Goal: Task Accomplishment & Management: Manage account settings

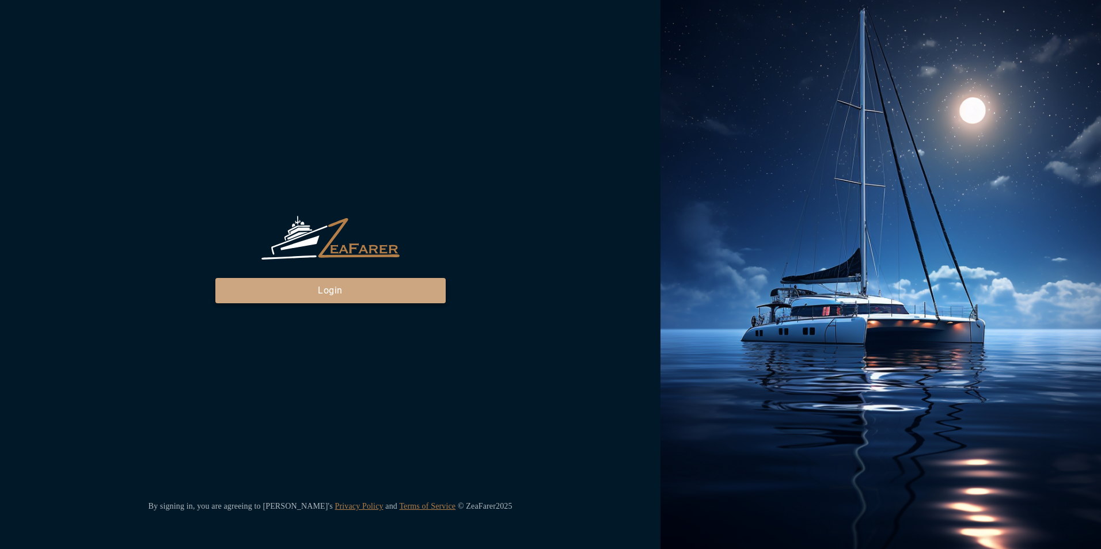
click at [278, 291] on button "Login" at bounding box center [330, 290] width 230 height 25
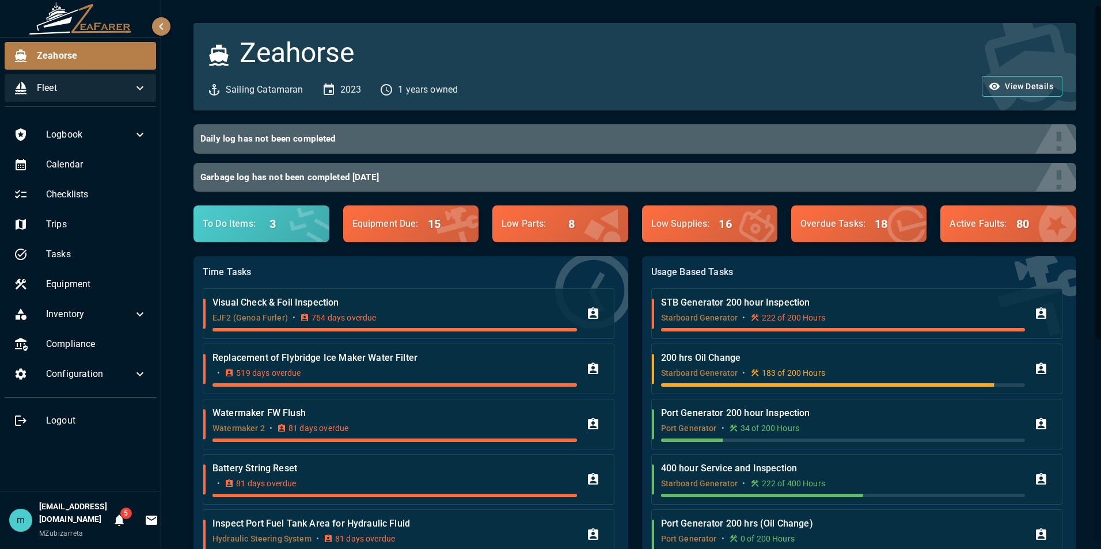
click at [132, 86] on span "Fleet" at bounding box center [85, 88] width 96 height 14
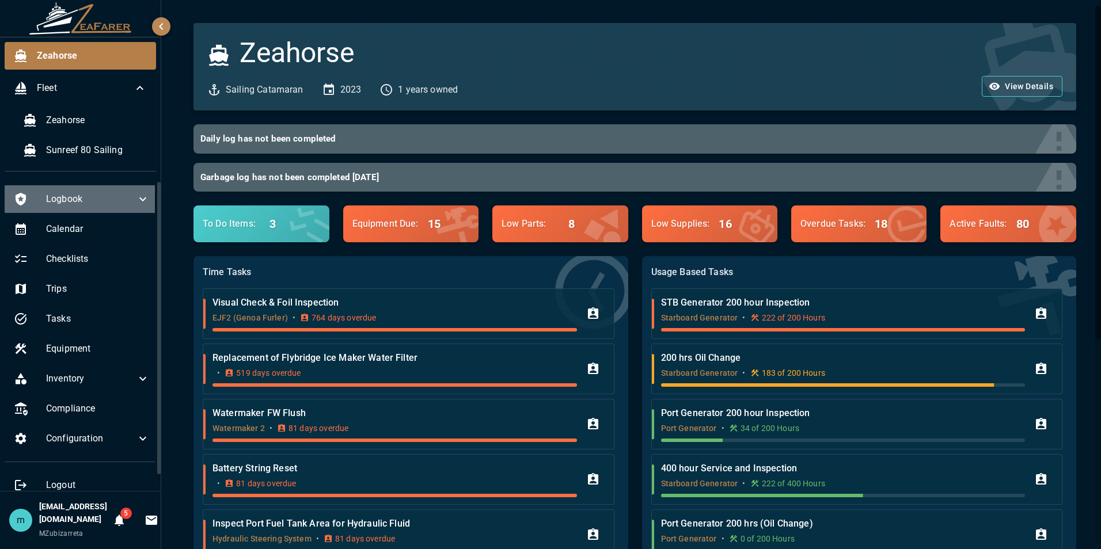
click at [136, 196] on icon at bounding box center [143, 199] width 14 height 14
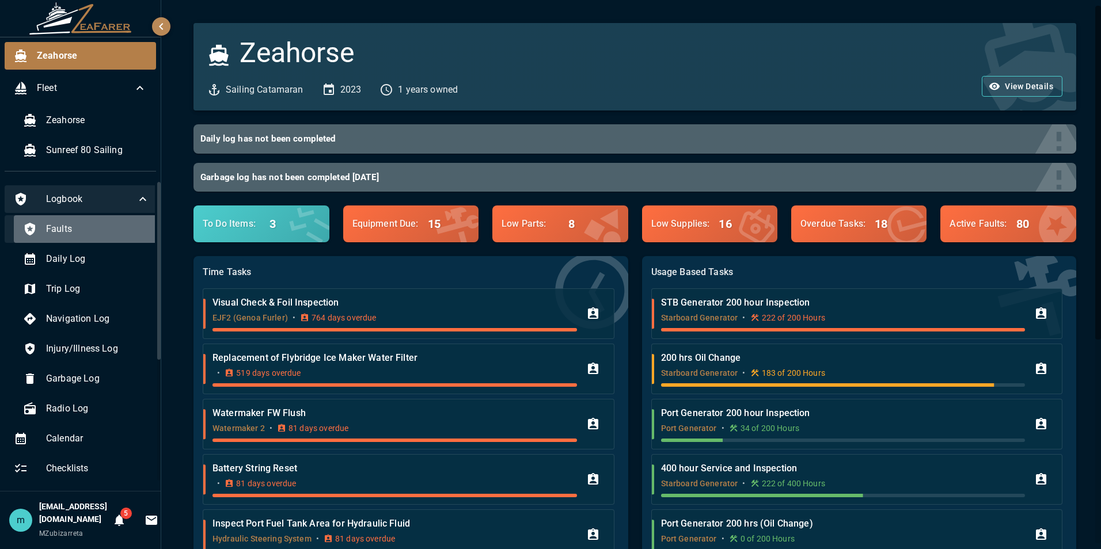
click at [104, 227] on span "Faults" at bounding box center [98, 229] width 104 height 14
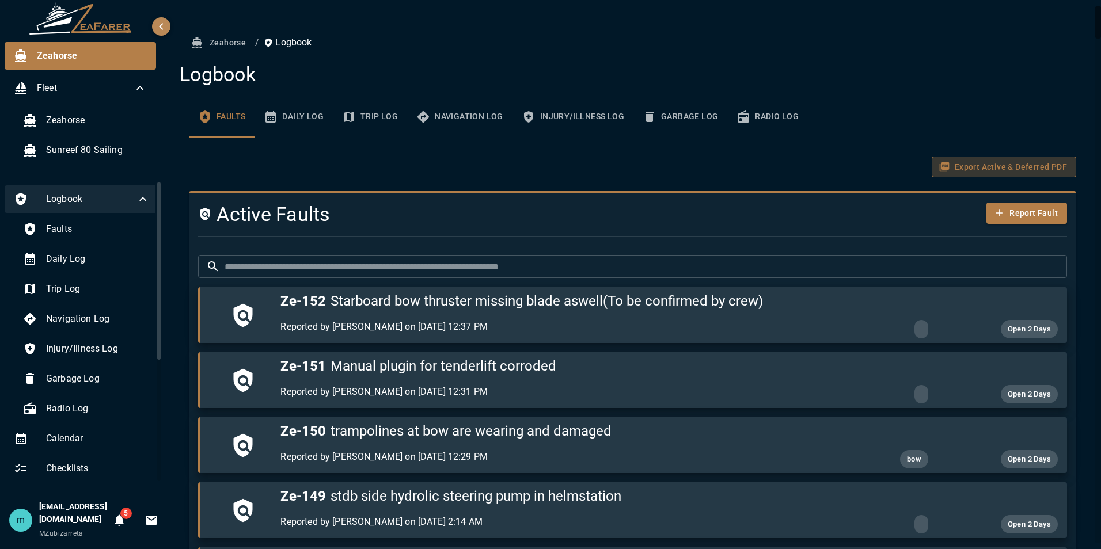
click at [996, 172] on button "Export Active & Deferred PDF" at bounding box center [1004, 167] width 145 height 21
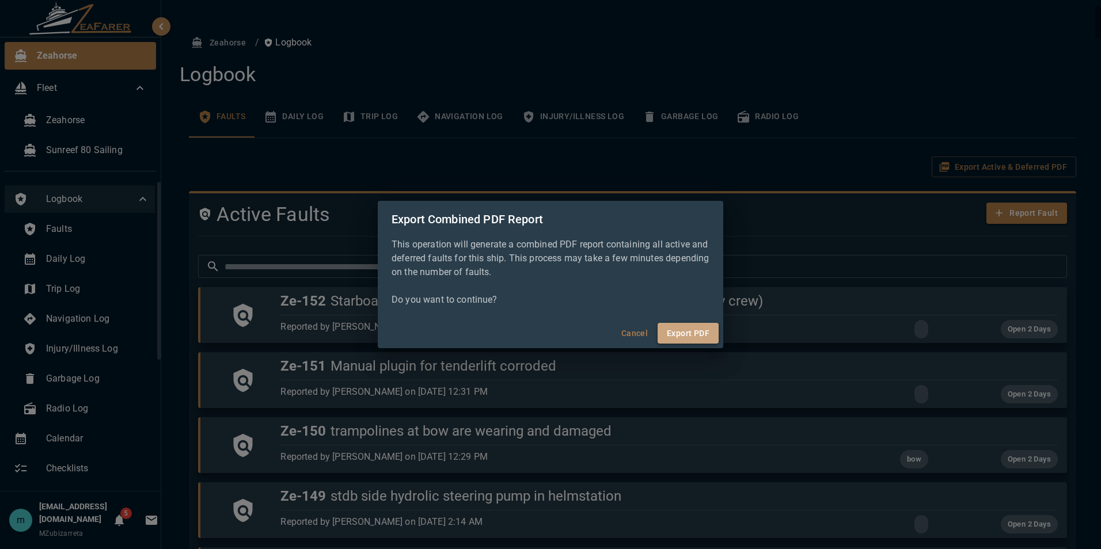
click at [693, 331] on button "Export PDF" at bounding box center [688, 333] width 61 height 21
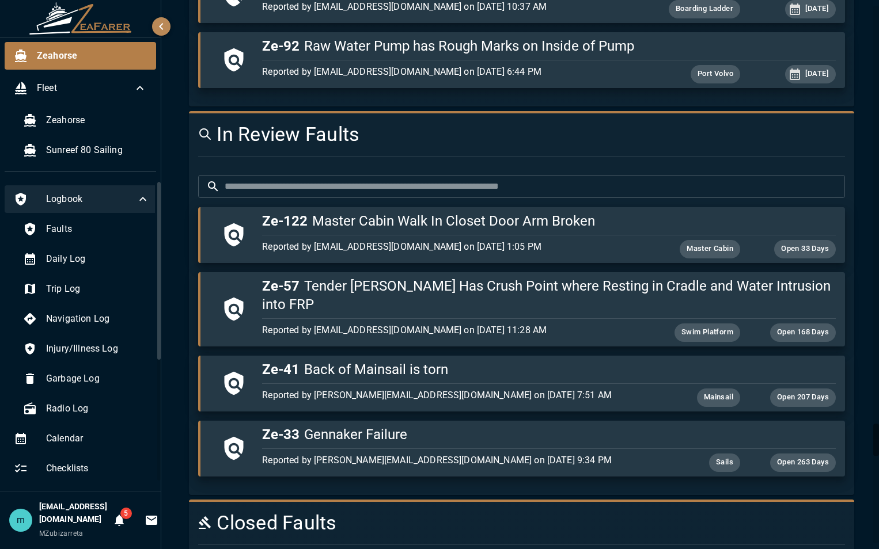
scroll to position [7118, 0]
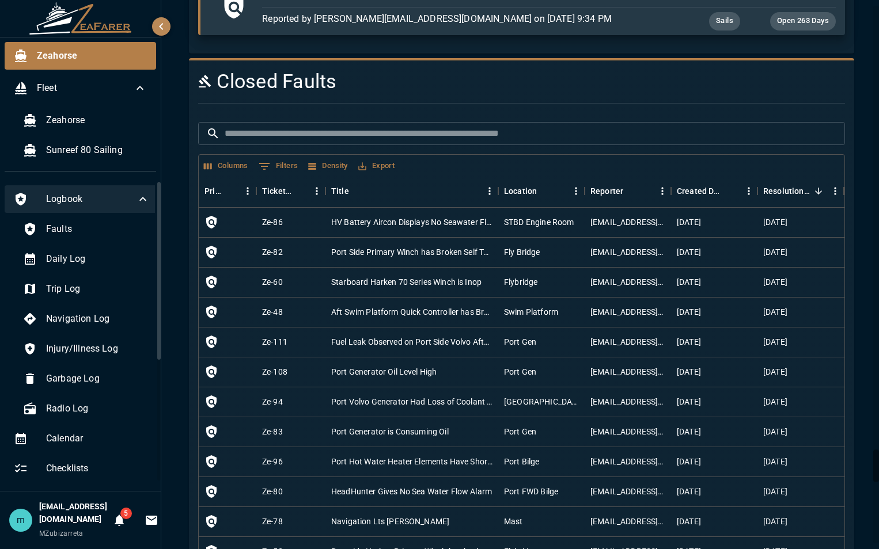
scroll to position [7524, 0]
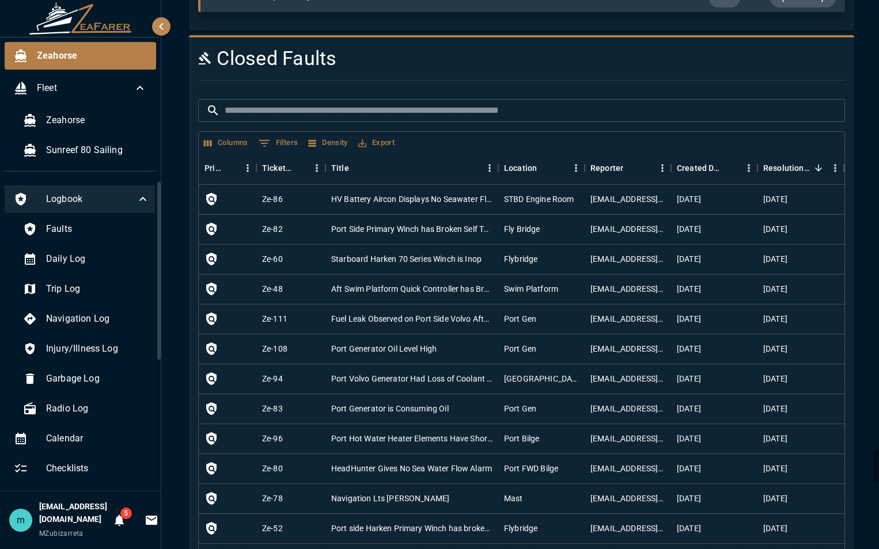
click at [491, 99] on input "text" at bounding box center [535, 110] width 620 height 23
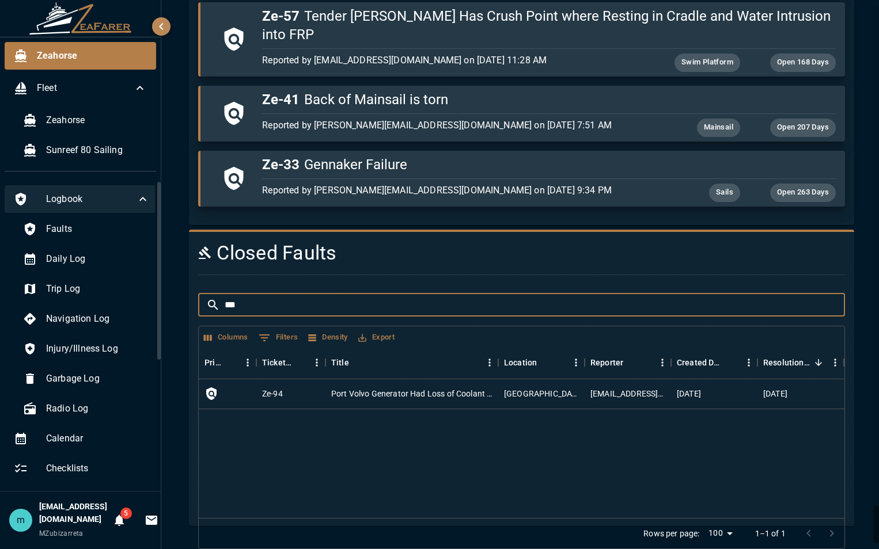
scroll to position [7293, 0]
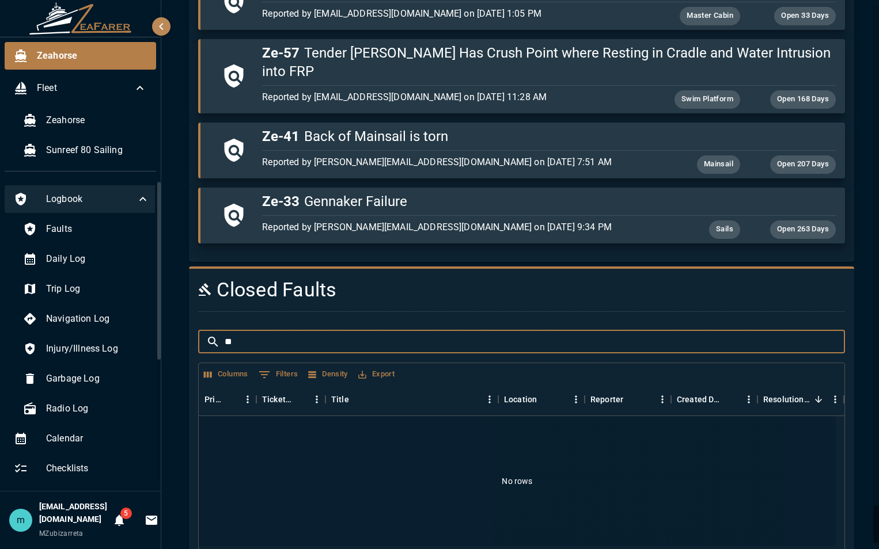
type input "*"
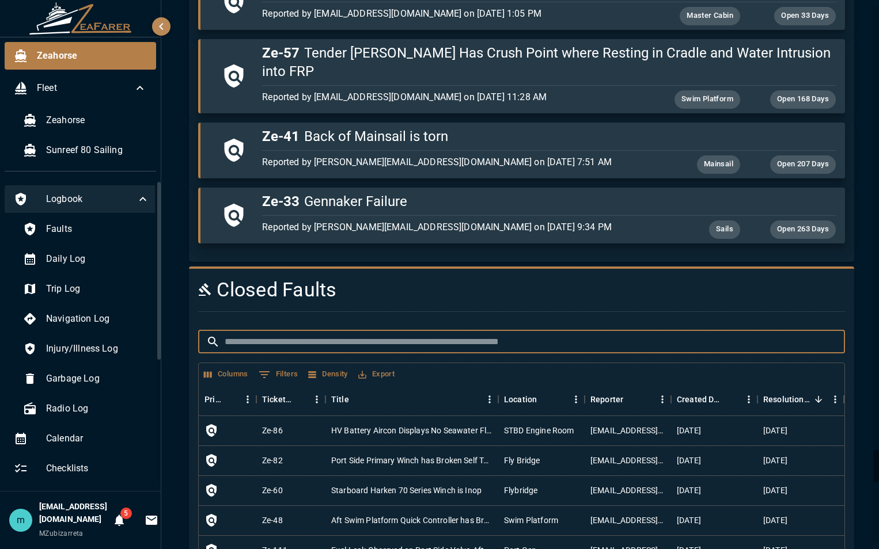
scroll to position [7524, 0]
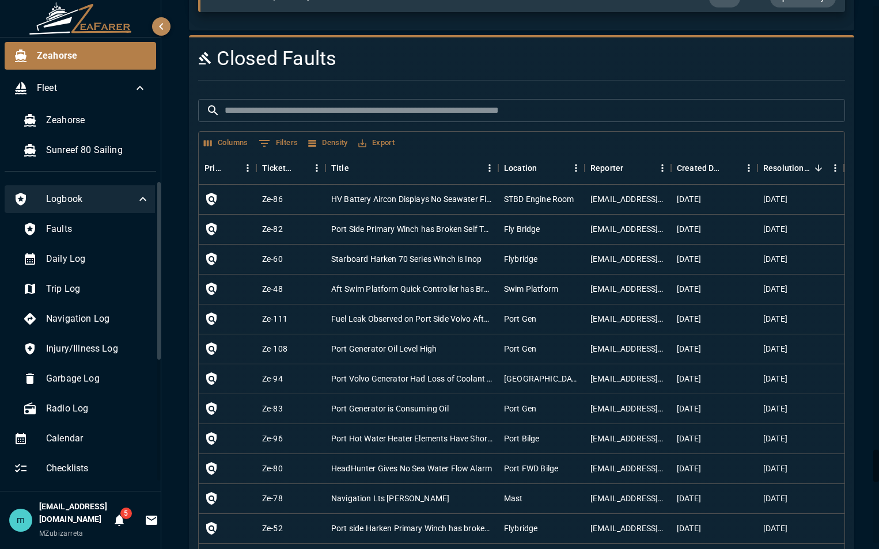
click at [703, 47] on h4 "Closed Faults" at bounding box center [466, 59] width 537 height 24
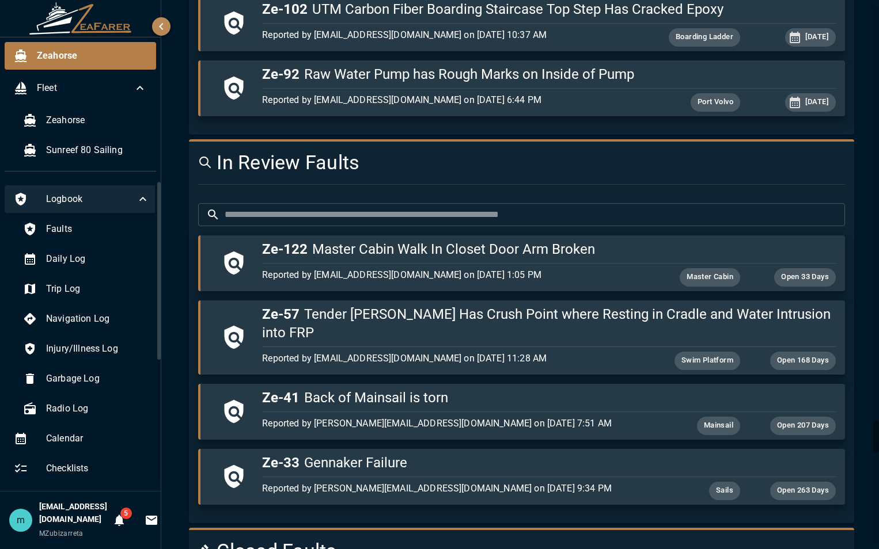
scroll to position [7017, 0]
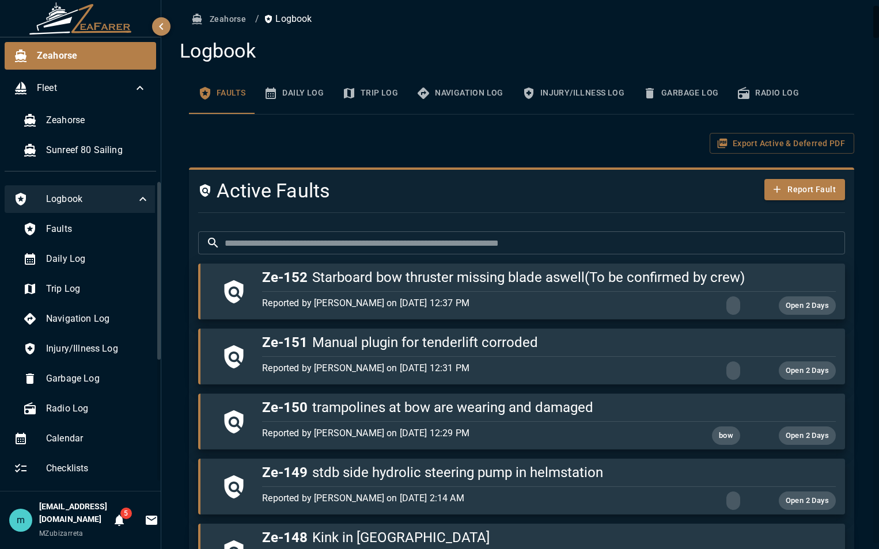
scroll to position [0, 0]
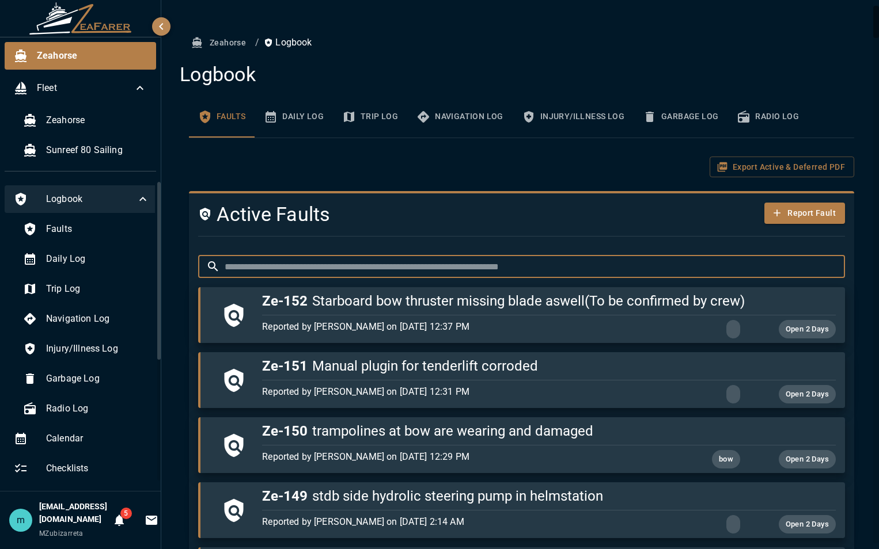
click at [534, 266] on input "text" at bounding box center [535, 266] width 620 height 23
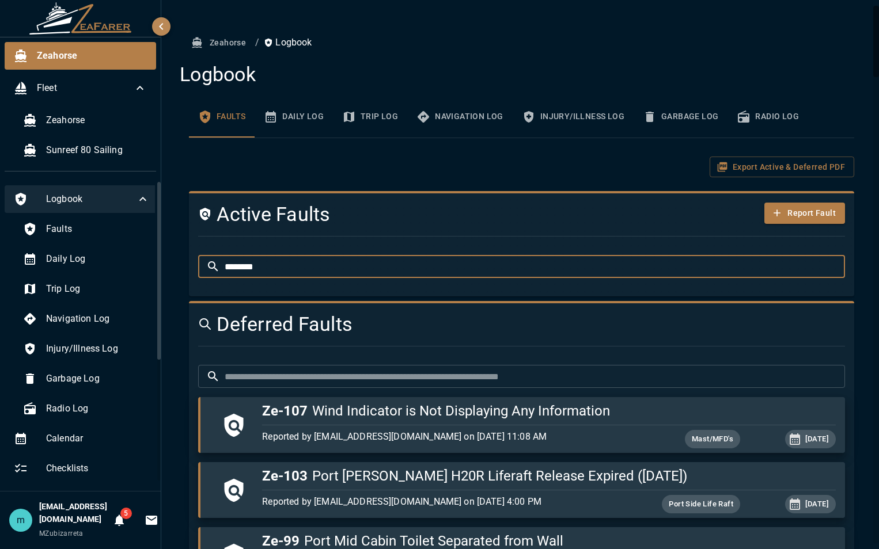
type input "********"
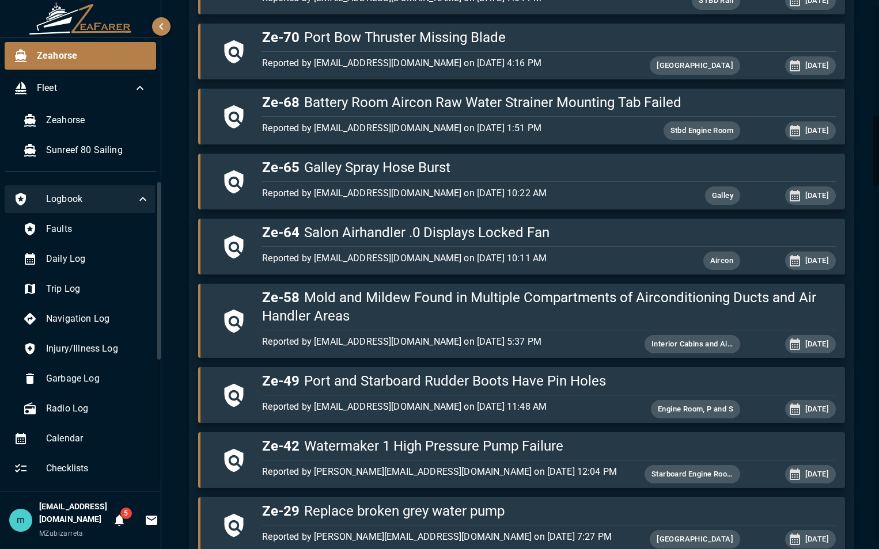
scroll to position [852, 0]
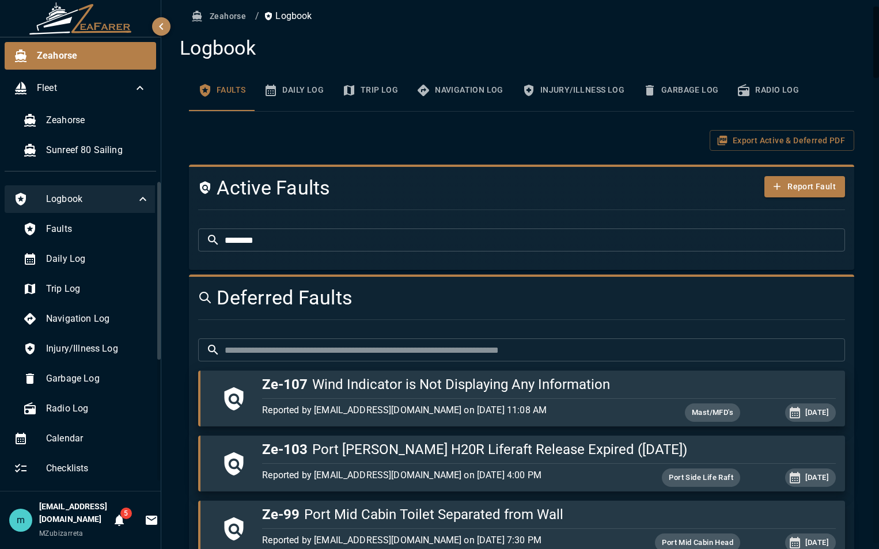
scroll to position [0, 0]
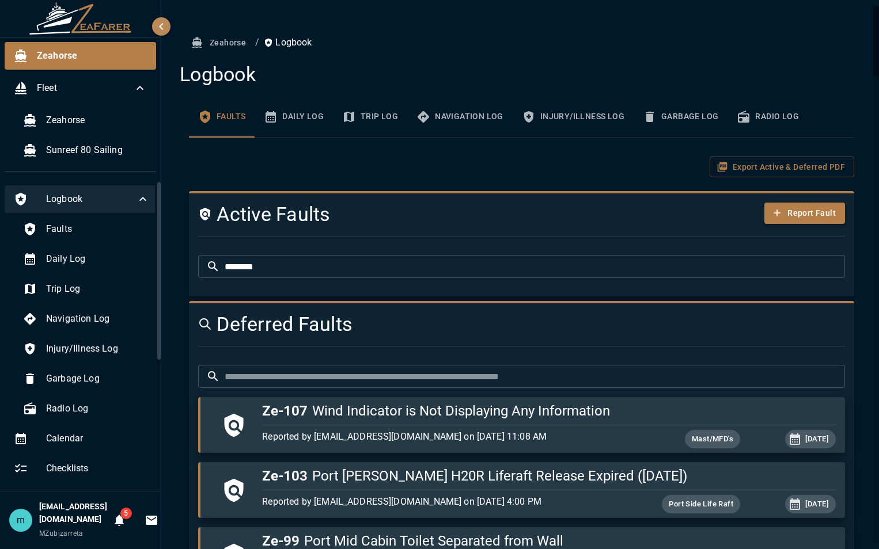
click at [796, 216] on button "Report Fault" at bounding box center [804, 213] width 81 height 21
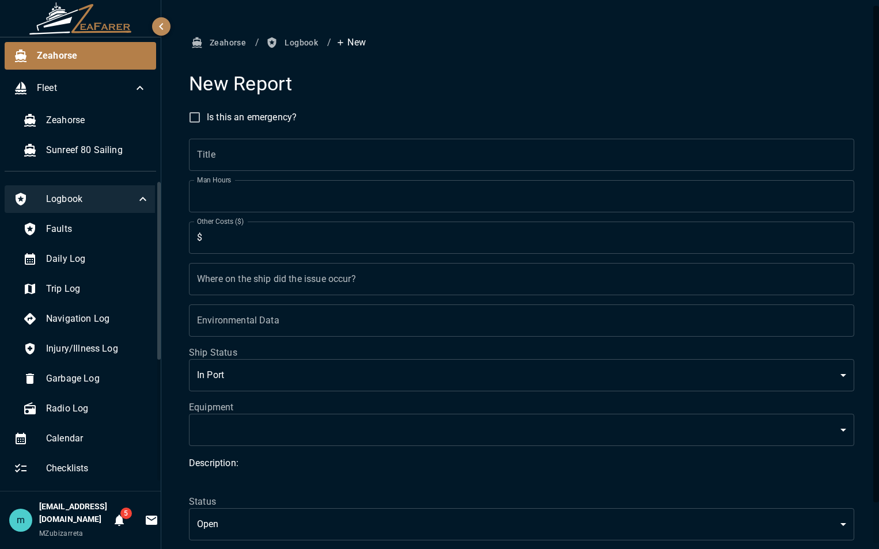
click at [703, 426] on body "Zeahorse Fleet Zeahorse Sunreef 80 Sailing Logbook Faults Daily Log Trip Log Na…" at bounding box center [439, 274] width 879 height 549
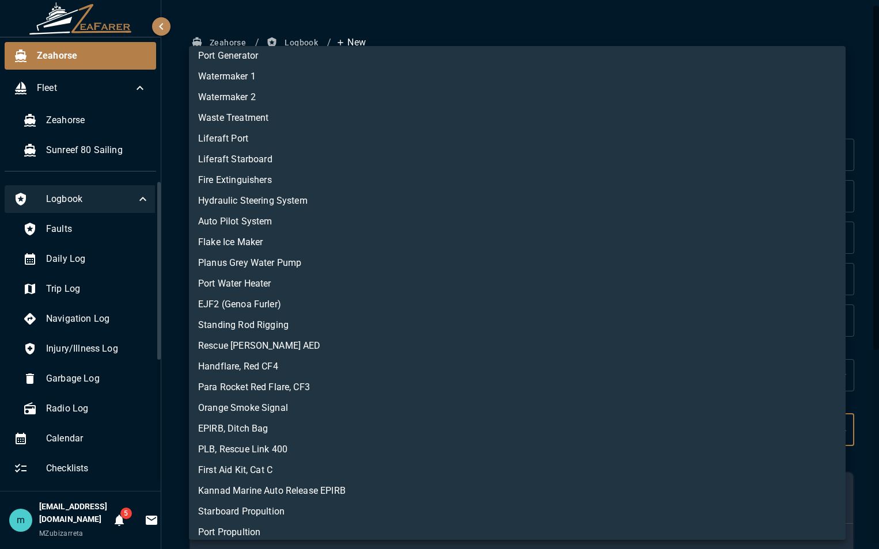
scroll to position [33, 0]
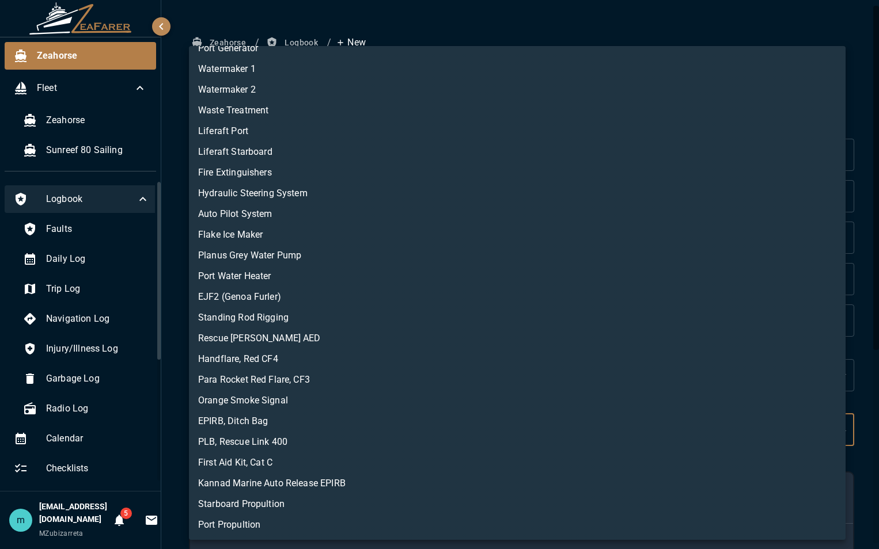
drag, startPoint x: 157, startPoint y: 332, endPoint x: 157, endPoint y: 381, distance: 49.5
click at [157, 381] on div at bounding box center [439, 274] width 879 height 549
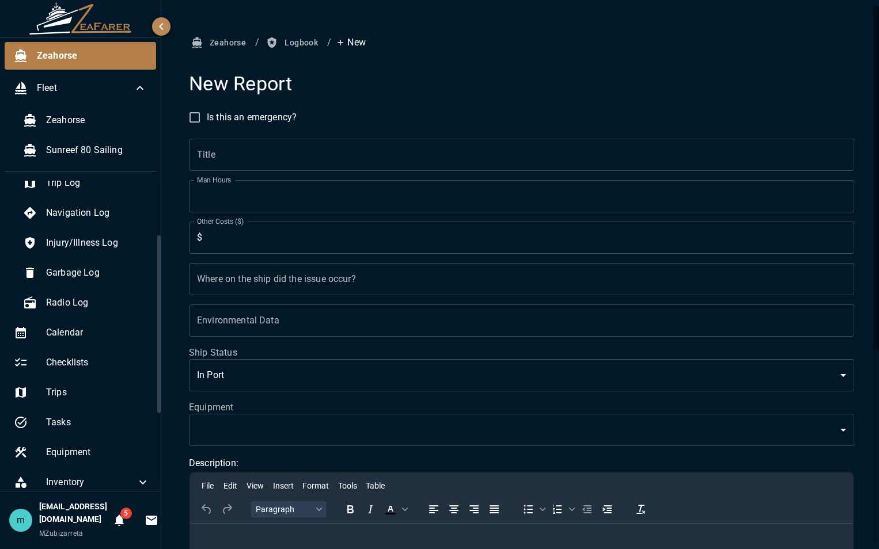
scroll to position [93, 0]
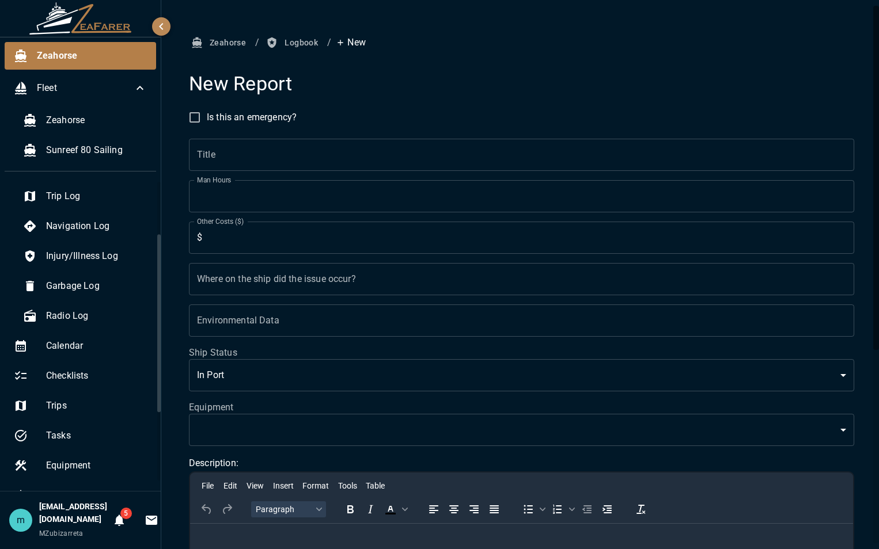
drag, startPoint x: 158, startPoint y: 298, endPoint x: 153, endPoint y: 351, distance: 52.7
click at [153, 351] on div "Logbook Faults Daily Log Trip Log Navigation Log Injury/Illness Log Garbage Log…" at bounding box center [80, 336] width 161 height 310
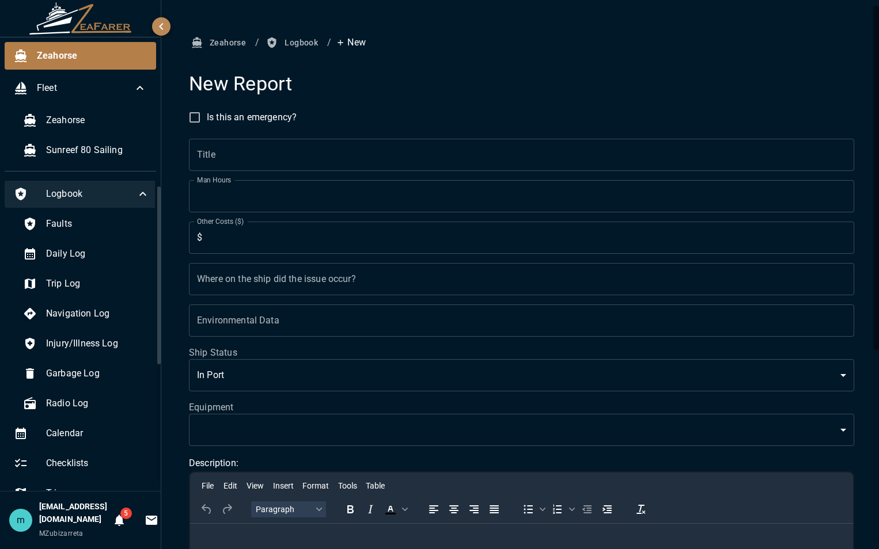
scroll to position [0, 0]
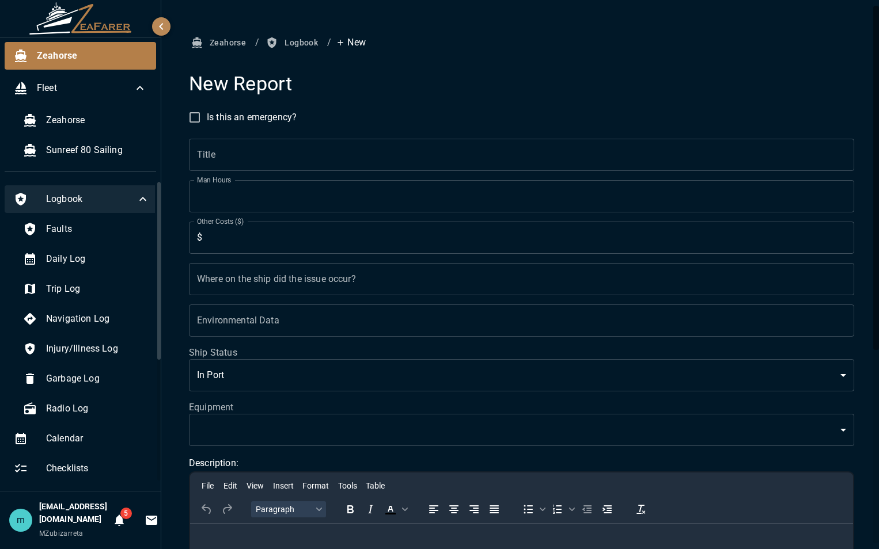
drag, startPoint x: 160, startPoint y: 308, endPoint x: 155, endPoint y: 201, distance: 107.2
click at [155, 201] on div "Logbook Faults Daily Log Trip Log Navigation Log Injury/Illness Log Garbage Log…" at bounding box center [80, 336] width 161 height 310
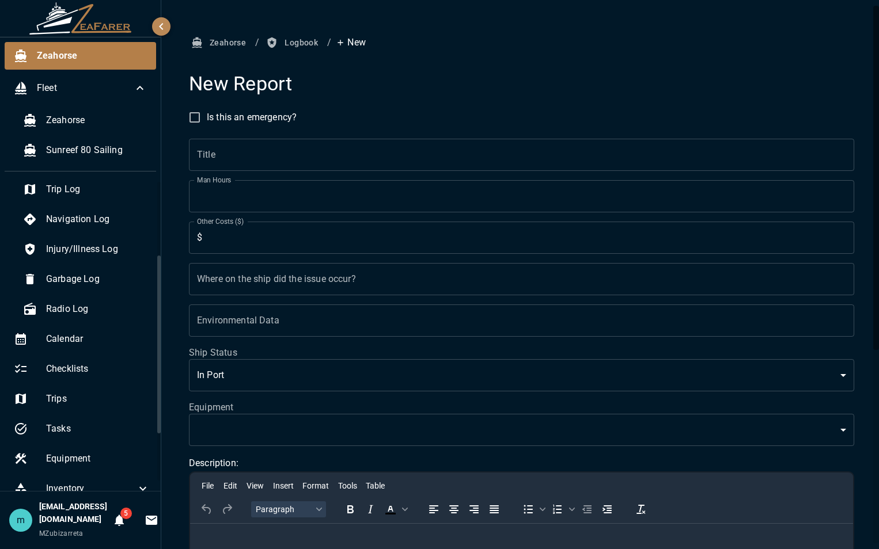
scroll to position [97, 0]
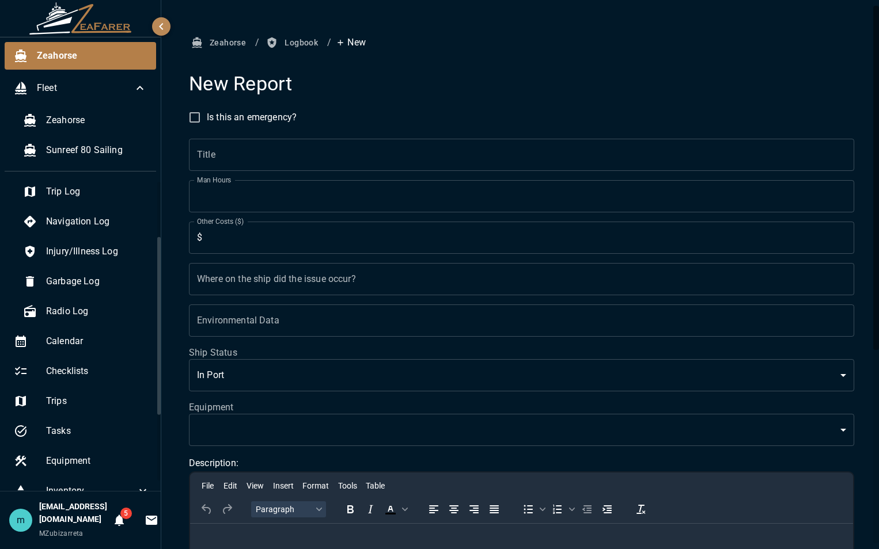
drag, startPoint x: 160, startPoint y: 239, endPoint x: 161, endPoint y: 294, distance: 55.3
click at [161, 294] on div "Zeahorse Fleet Zeahorse Sunreef 80 Sailing Logbook Faults Daily Log Trip Log Na…" at bounding box center [439, 274] width 879 height 549
drag, startPoint x: 157, startPoint y: 322, endPoint x: 153, endPoint y: 355, distance: 33.6
click at [153, 355] on div "Logbook Faults Daily Log Trip Log Navigation Log Injury/Illness Log Garbage Log…" at bounding box center [80, 336] width 161 height 310
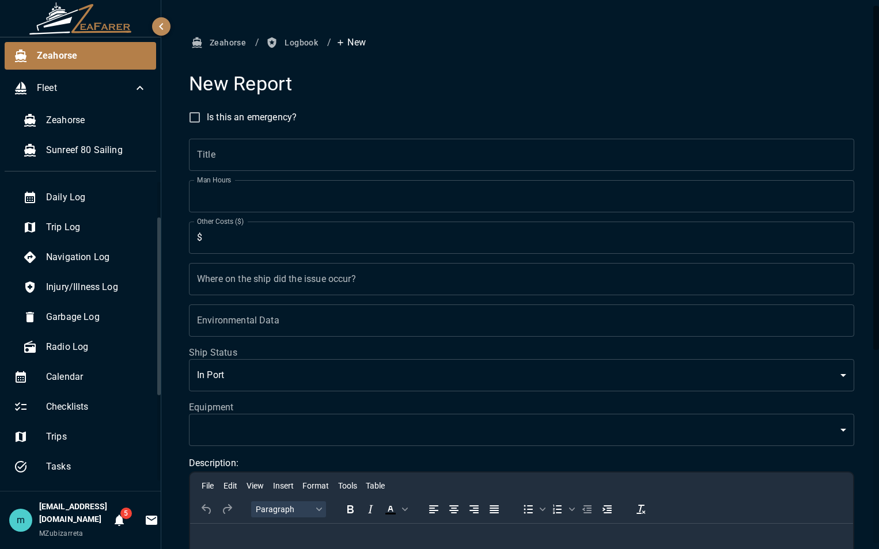
scroll to position [63, 0]
drag, startPoint x: 159, startPoint y: 322, endPoint x: 160, endPoint y: 303, distance: 19.6
click at [160, 303] on div at bounding box center [158, 307] width 3 height 178
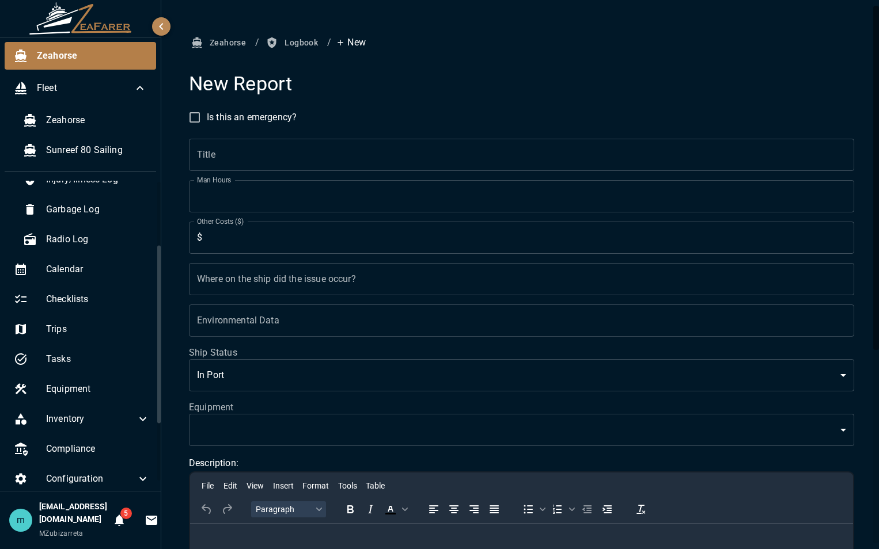
scroll to position [174, 0]
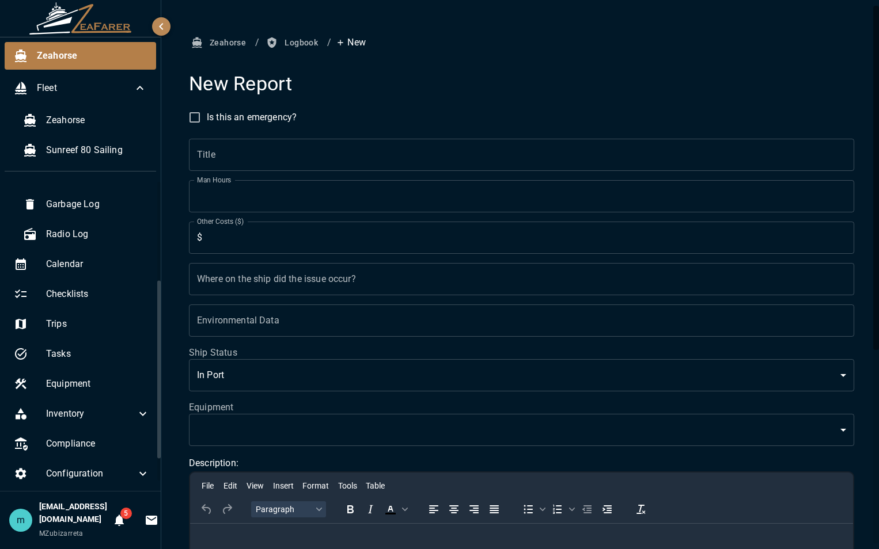
drag, startPoint x: 158, startPoint y: 355, endPoint x: 167, endPoint y: 419, distance: 64.0
click at [167, 419] on div "Zeahorse Fleet Zeahorse Sunreef 80 Sailing Logbook Faults Daily Log Trip Log Na…" at bounding box center [439, 274] width 879 height 549
click at [85, 385] on span "Equipment" at bounding box center [98, 384] width 104 height 14
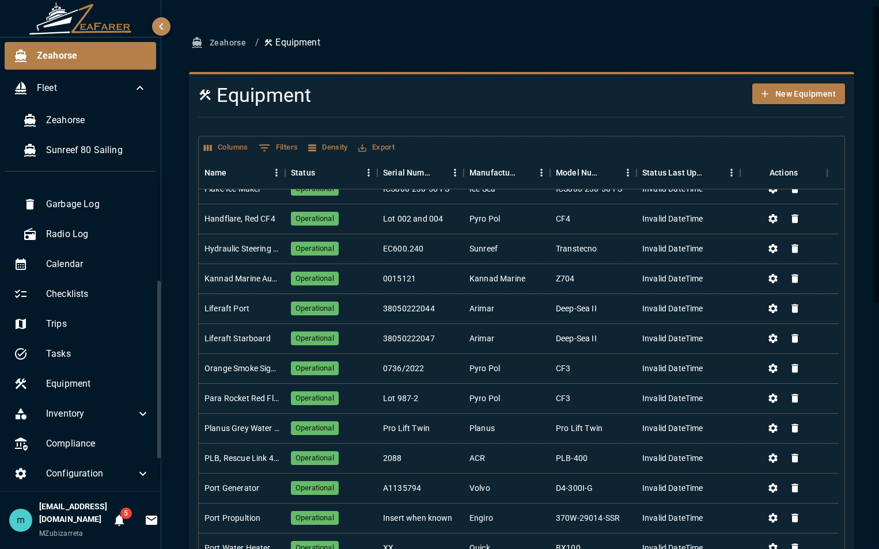
scroll to position [166, 0]
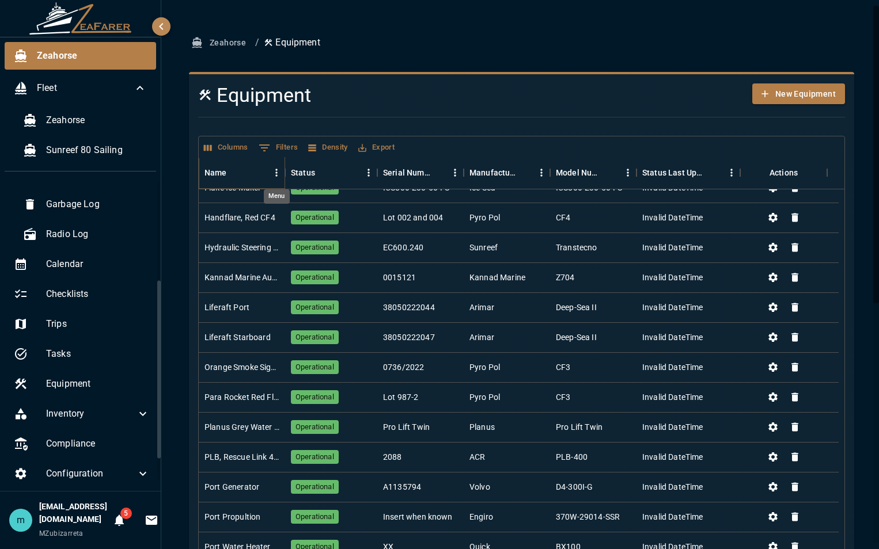
click at [278, 173] on icon "Menu" at bounding box center [277, 173] width 12 height 12
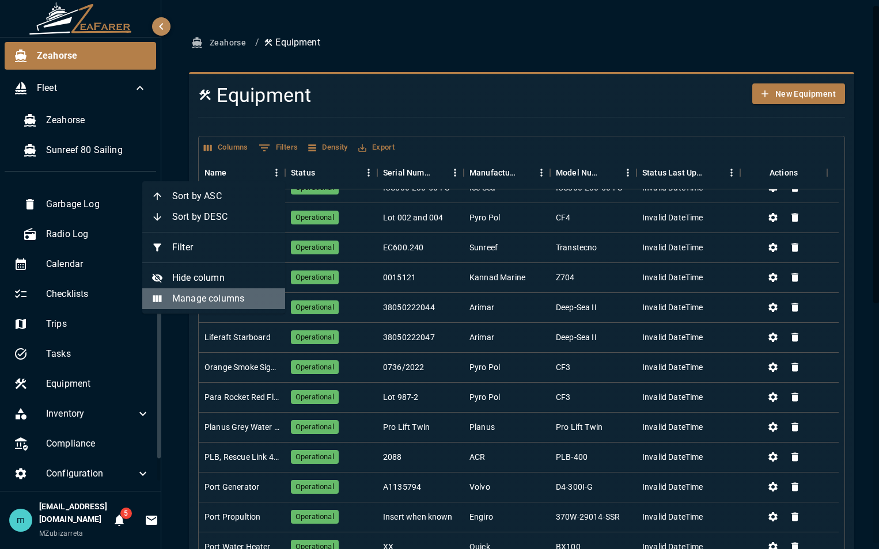
click at [245, 299] on span "Manage columns" at bounding box center [224, 299] width 104 height 14
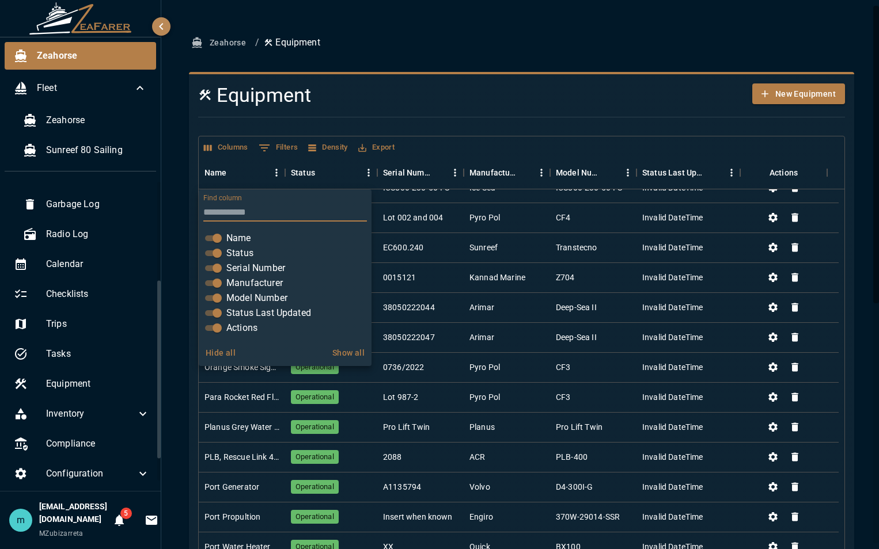
click at [488, 139] on div "Columns 0 Filters Density Export" at bounding box center [522, 146] width 646 height 21
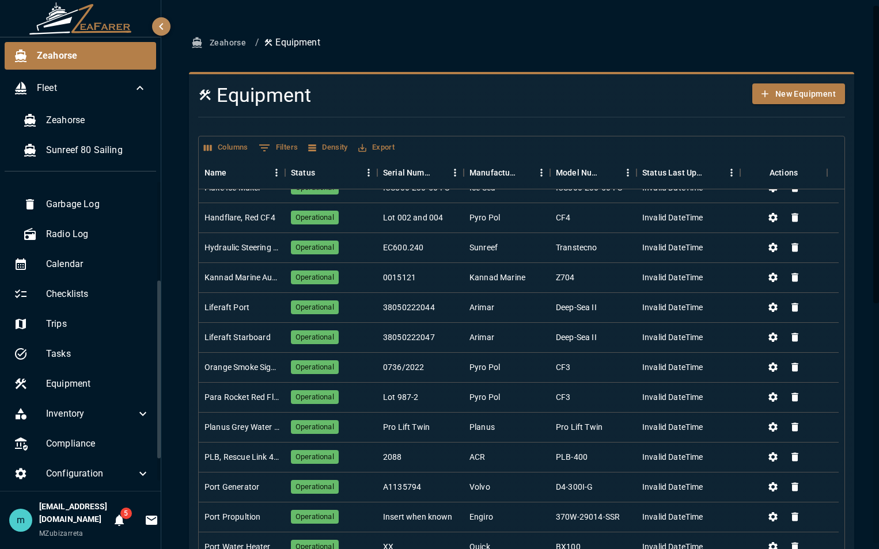
click at [507, 130] on div "Columns 0 Filters Density Export Name Status Serial Number Manufacturer Model N…" at bounding box center [517, 548] width 656 height 843
click at [861, 441] on div "Zeahorse / Equipment Equipment New Equipment Columns 0 Filters Density Export N…" at bounding box center [521, 496] width 720 height 992
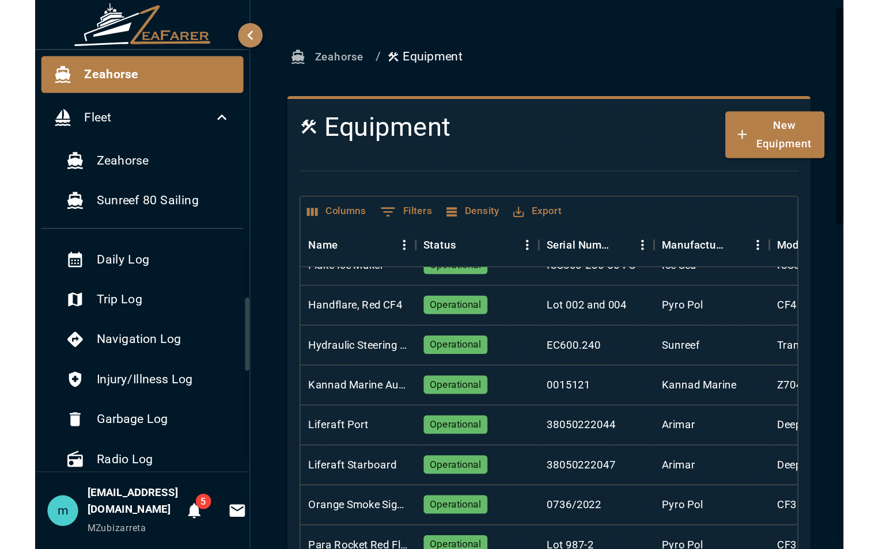
scroll to position [0, 0]
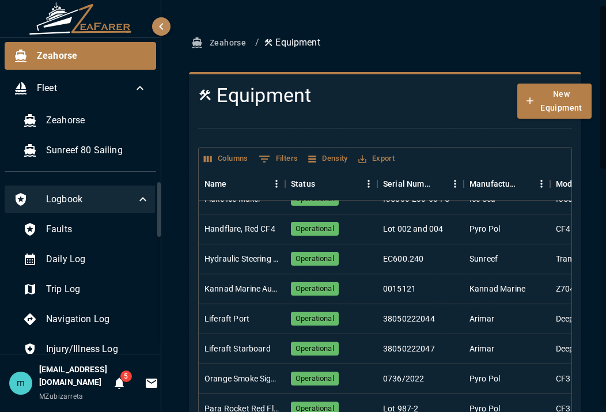
drag, startPoint x: 159, startPoint y: 270, endPoint x: 160, endPoint y: 177, distance: 92.7
click at [160, 177] on div "Zeahorse Fleet Zeahorse Sunreef 80 Sailing Logbook Faults Daily Log Trip Log Na…" at bounding box center [80, 206] width 161 height 412
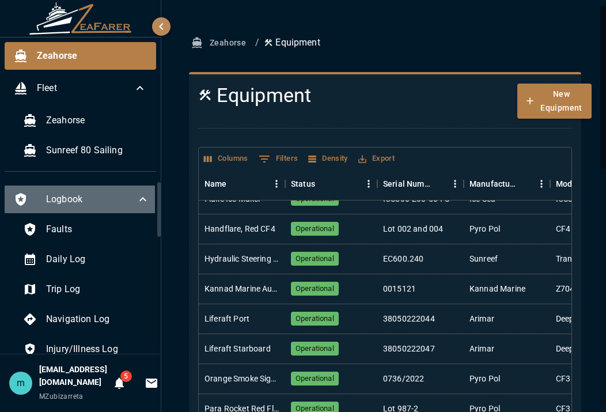
click at [81, 193] on span "Logbook" at bounding box center [91, 199] width 90 height 14
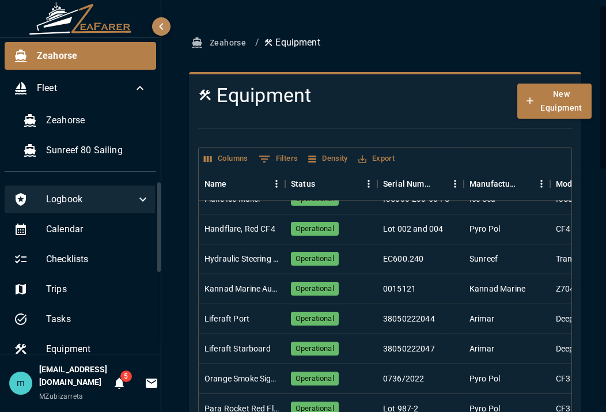
click at [81, 194] on span "Logbook" at bounding box center [91, 199] width 90 height 14
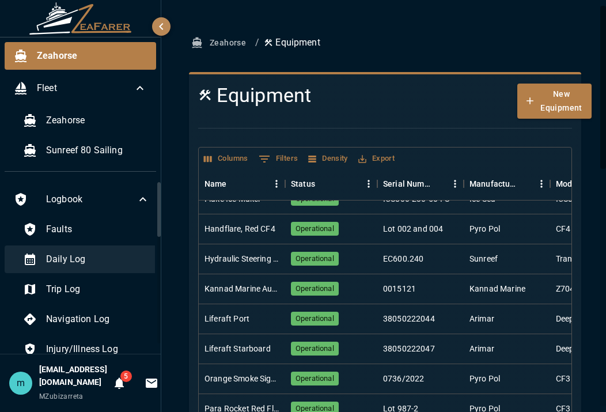
click at [93, 252] on span "Daily Log" at bounding box center [98, 259] width 104 height 14
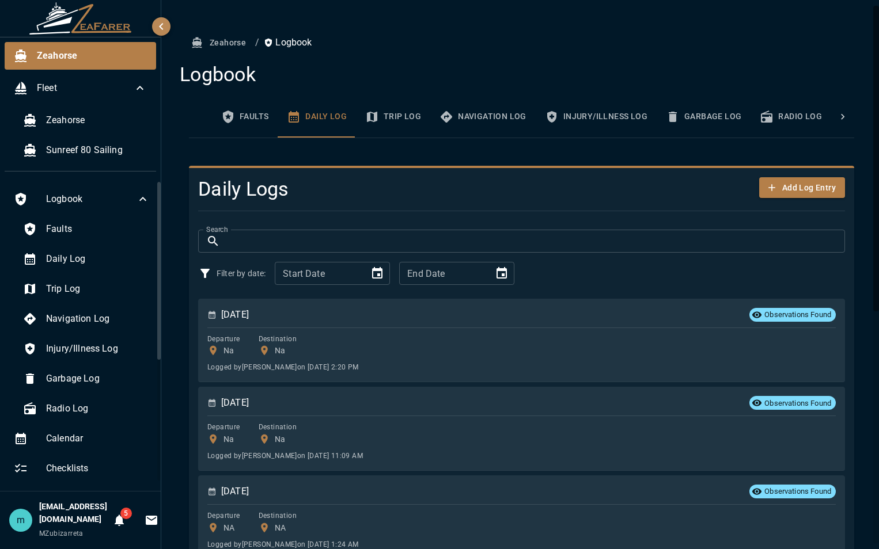
click at [848, 297] on div "Zeahorse / Logbook Logbook Faults Daily Log Trip Log Navigation Log Injury/Illn…" at bounding box center [521, 496] width 693 height 928
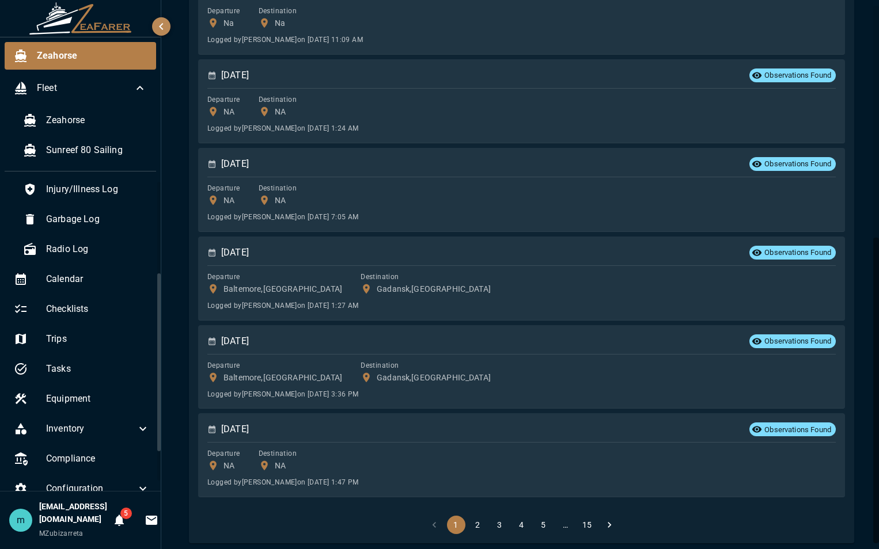
scroll to position [162, 0]
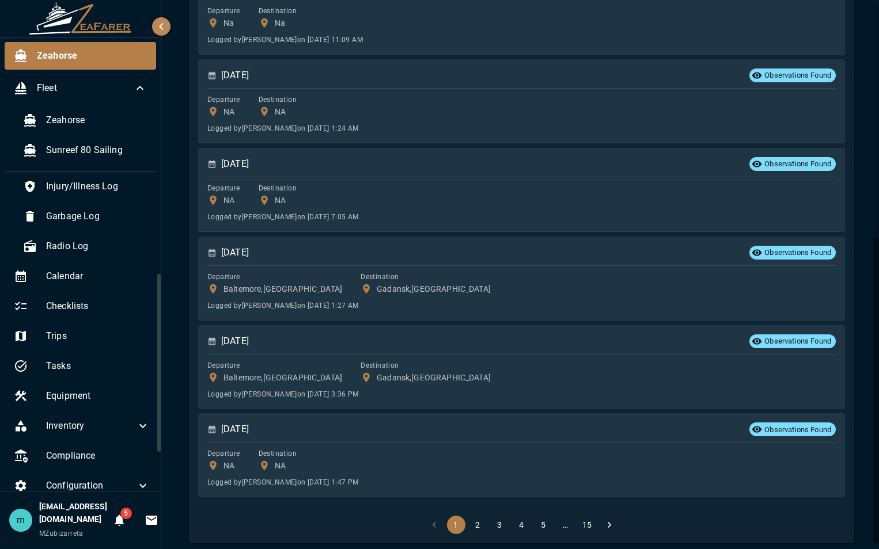
drag, startPoint x: 157, startPoint y: 284, endPoint x: 158, endPoint y: 377, distance: 92.1
click at [158, 377] on div at bounding box center [158, 363] width 3 height 178
click at [85, 392] on span "Equipment" at bounding box center [98, 396] width 104 height 14
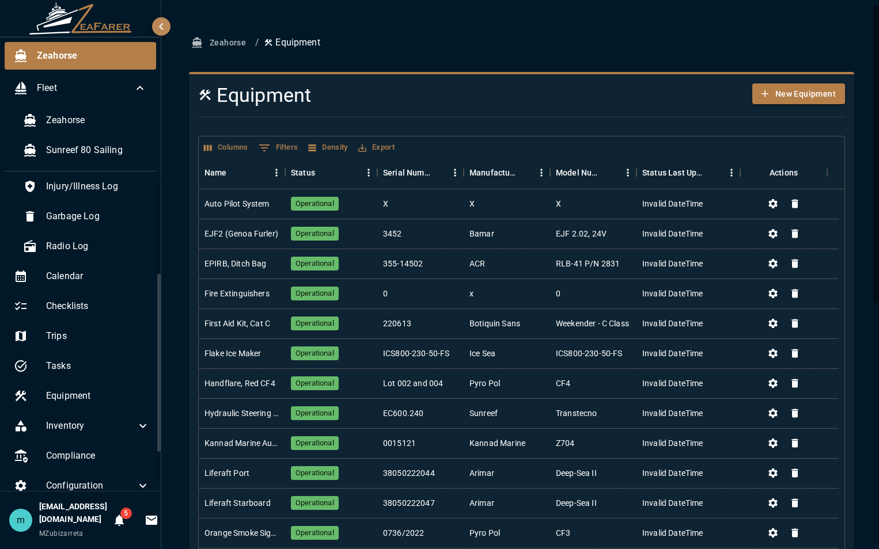
click at [859, 278] on div "Zeahorse / Equipment Equipment New Equipment Columns 0 Filters Density Export N…" at bounding box center [521, 505] width 693 height 946
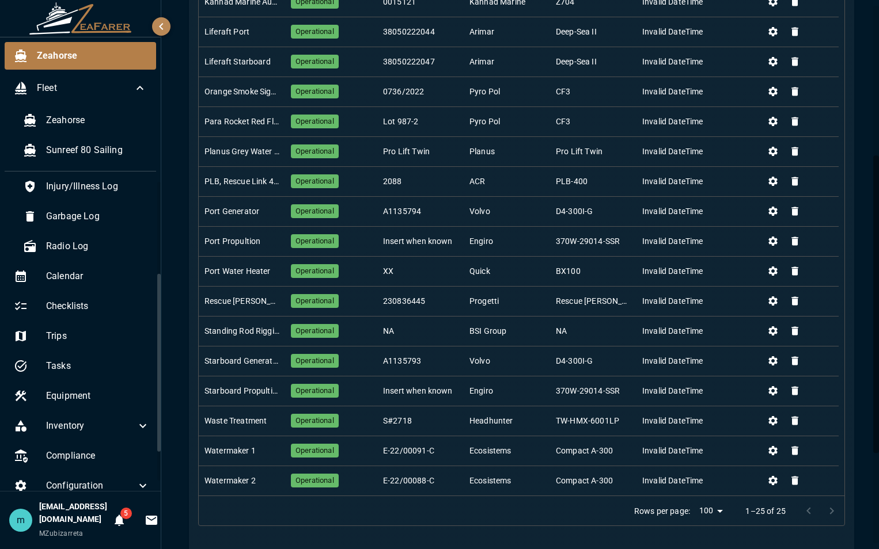
scroll to position [276, 0]
drag, startPoint x: 251, startPoint y: 213, endPoint x: 772, endPoint y: 211, distance: 521.2
click at [772, 211] on icon "Change Status" at bounding box center [773, 211] width 12 height 12
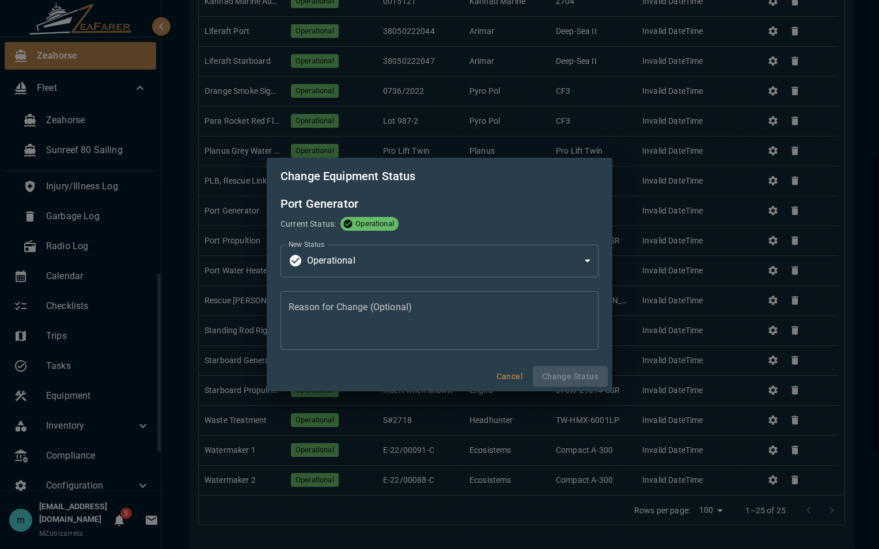
click at [506, 372] on button "Cancel" at bounding box center [509, 376] width 37 height 21
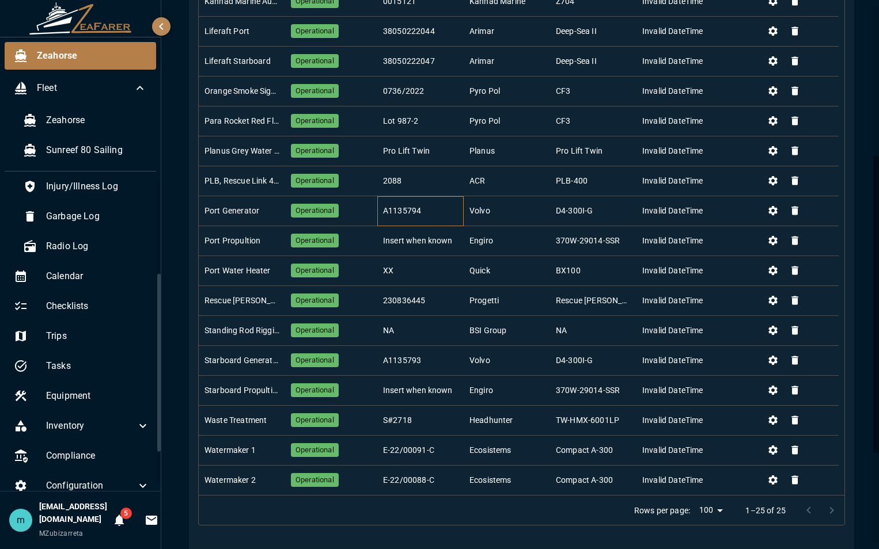
click at [434, 217] on div "A1135794" at bounding box center [420, 211] width 86 height 30
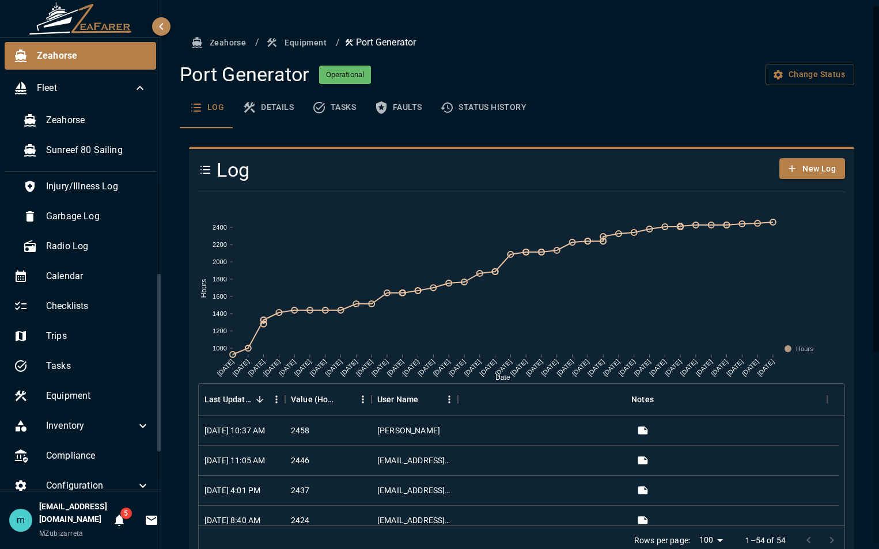
click at [274, 107] on button "Details" at bounding box center [268, 107] width 70 height 41
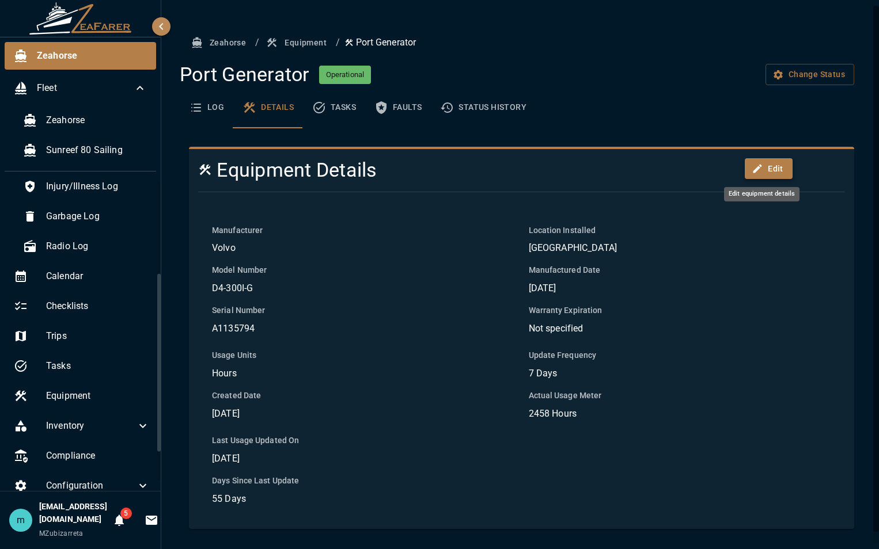
click at [772, 170] on button "Edit" at bounding box center [769, 168] width 48 height 21
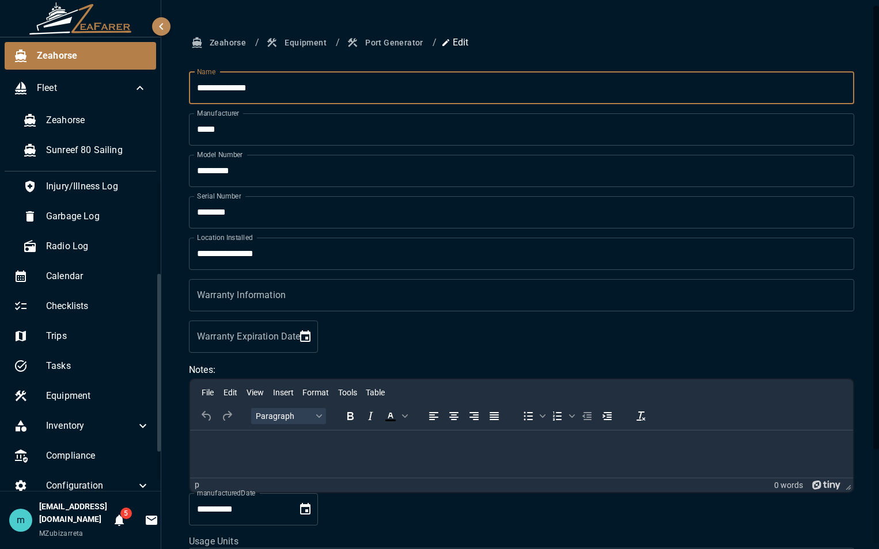
click at [409, 80] on input "**********" at bounding box center [521, 88] width 665 height 32
type input "**********"
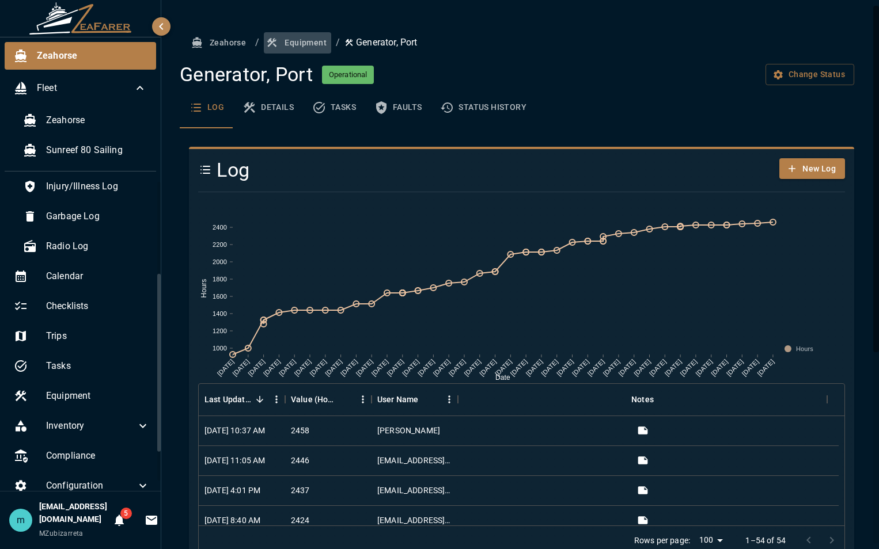
click at [305, 41] on button "Equipment" at bounding box center [297, 42] width 67 height 21
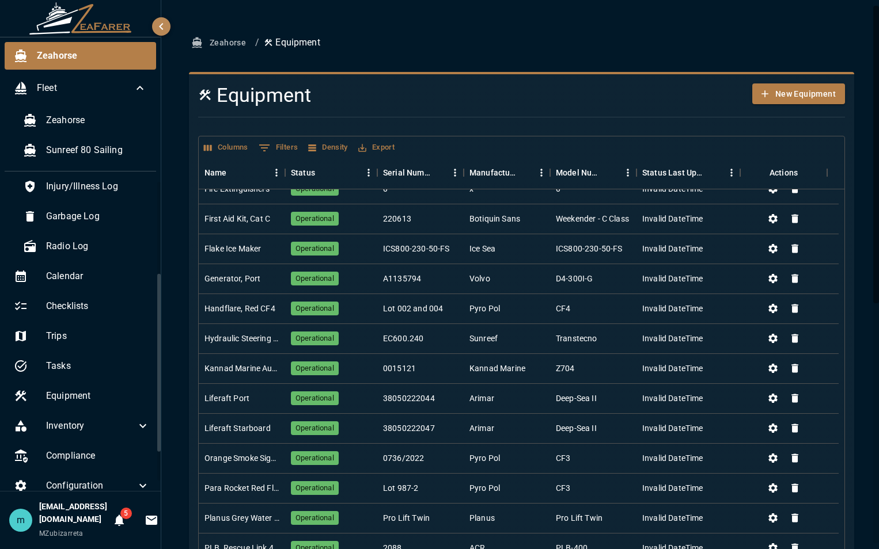
scroll to position [166, 0]
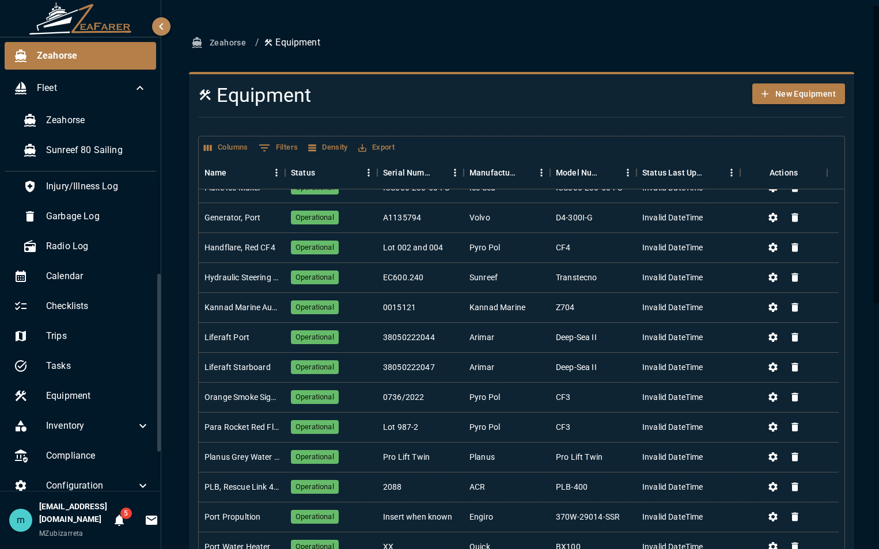
click at [867, 336] on div "Zeahorse / Equipment Equipment New Equipment Columns 0 Filters Density Export N…" at bounding box center [521, 496] width 720 height 992
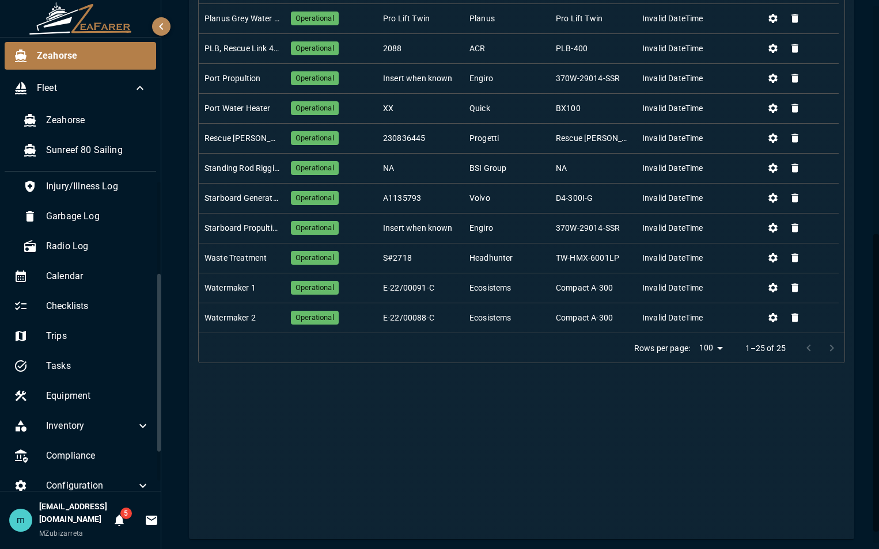
scroll to position [443, 0]
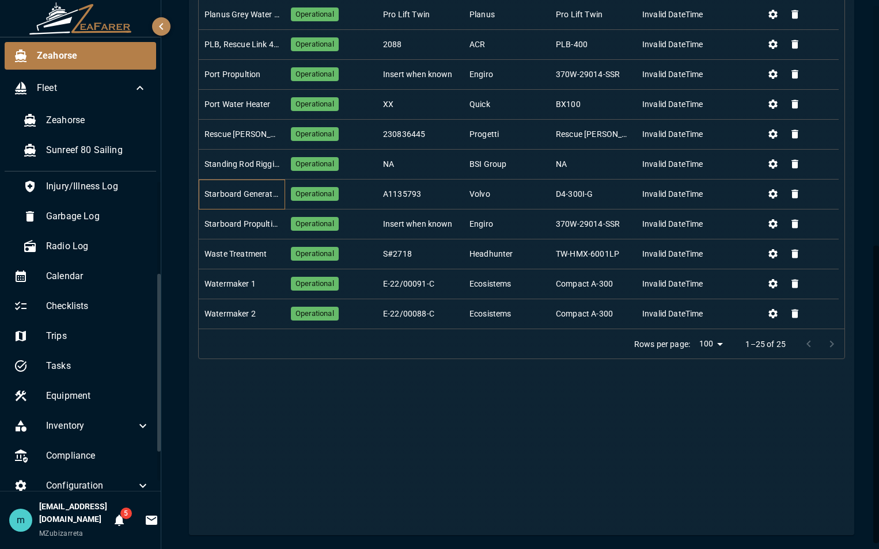
click at [249, 196] on div "Starboard Generator" at bounding box center [241, 194] width 75 height 12
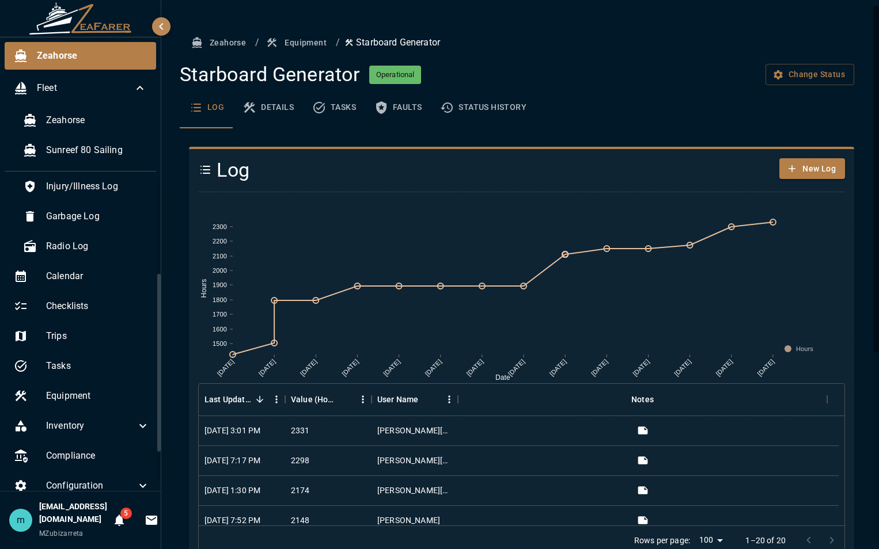
click at [263, 108] on button "Details" at bounding box center [268, 107] width 70 height 41
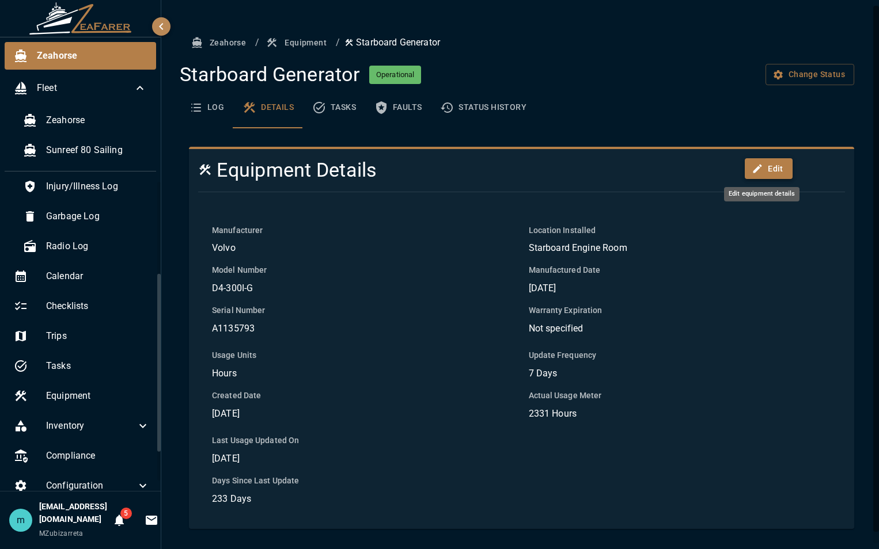
click at [760, 168] on button "Edit" at bounding box center [769, 168] width 48 height 21
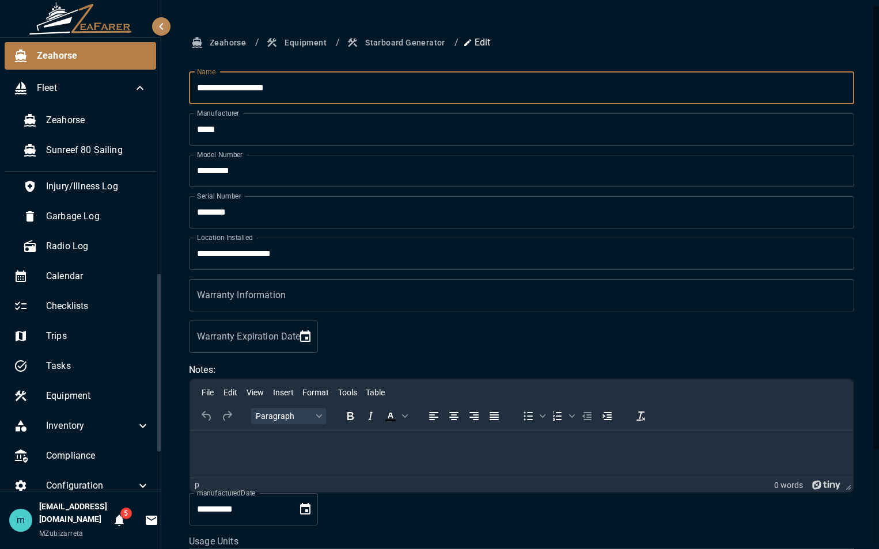
click at [348, 88] on input "**********" at bounding box center [521, 88] width 665 height 32
type input "**********"
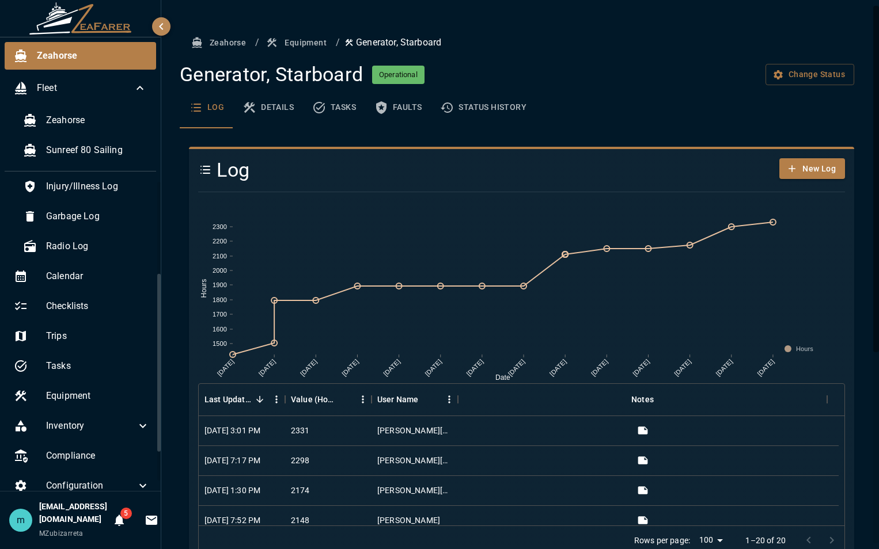
click at [295, 39] on button "Equipment" at bounding box center [297, 42] width 67 height 21
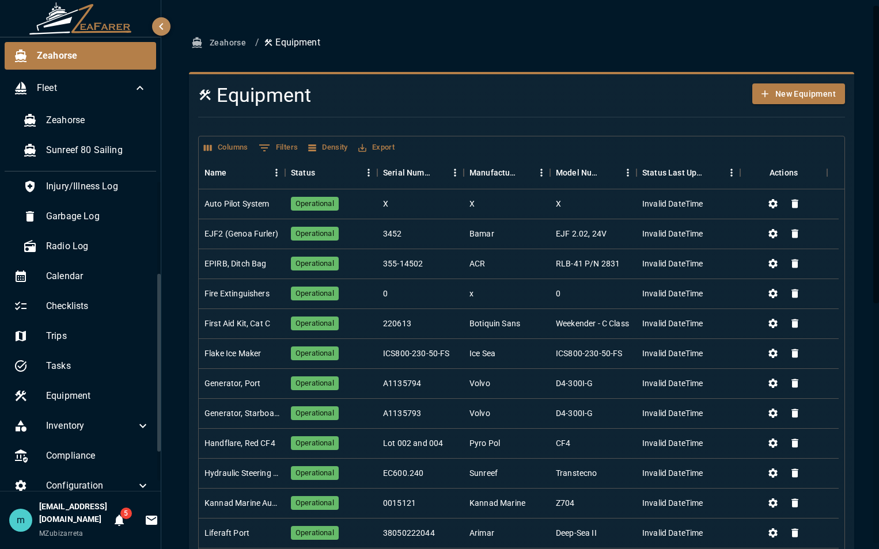
click at [851, 293] on div "Zeahorse / Equipment Equipment New Equipment Columns 0 Filters Density Export N…" at bounding box center [521, 505] width 693 height 946
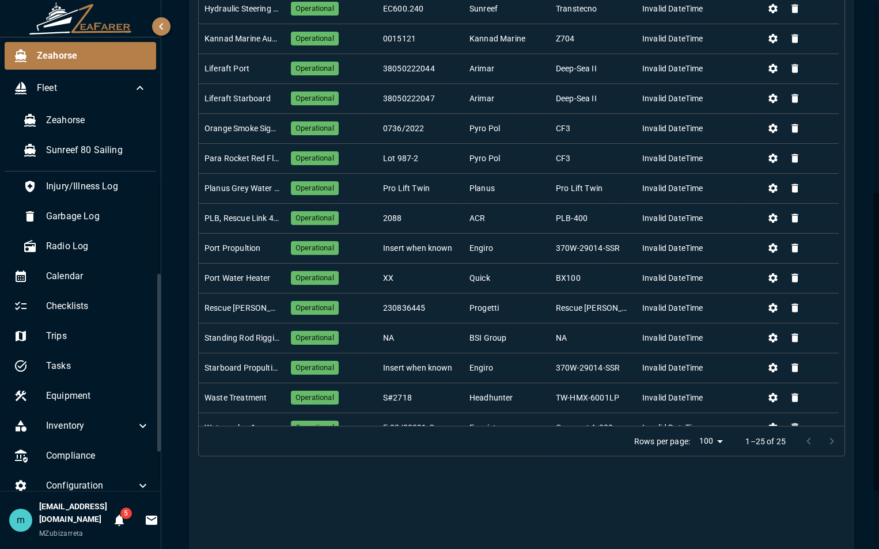
scroll to position [124, 0]
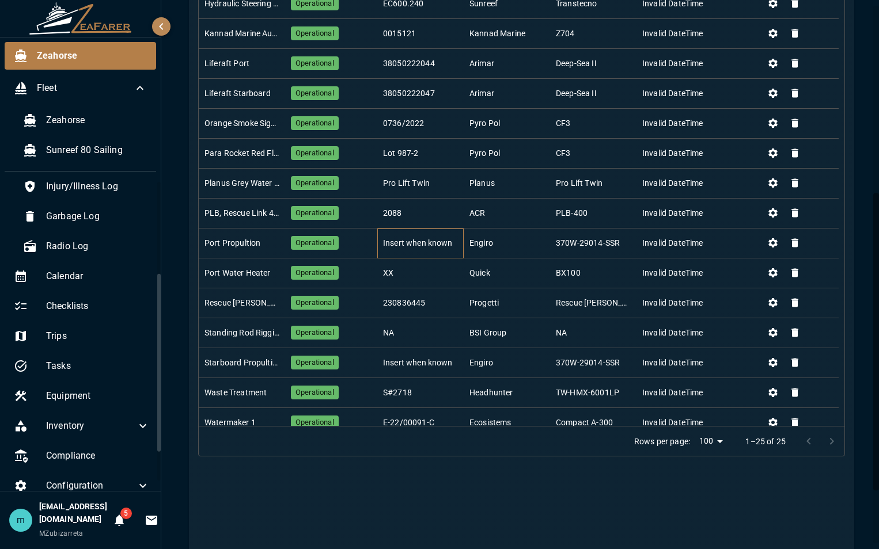
click at [423, 244] on div "Insert when known" at bounding box center [418, 243] width 70 height 12
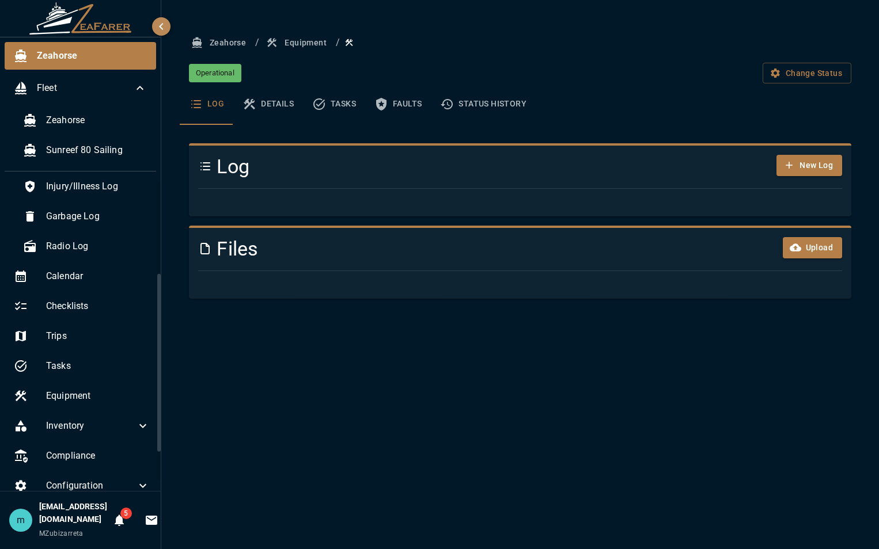
click at [423, 244] on h4 "Files" at bounding box center [465, 249] width 535 height 24
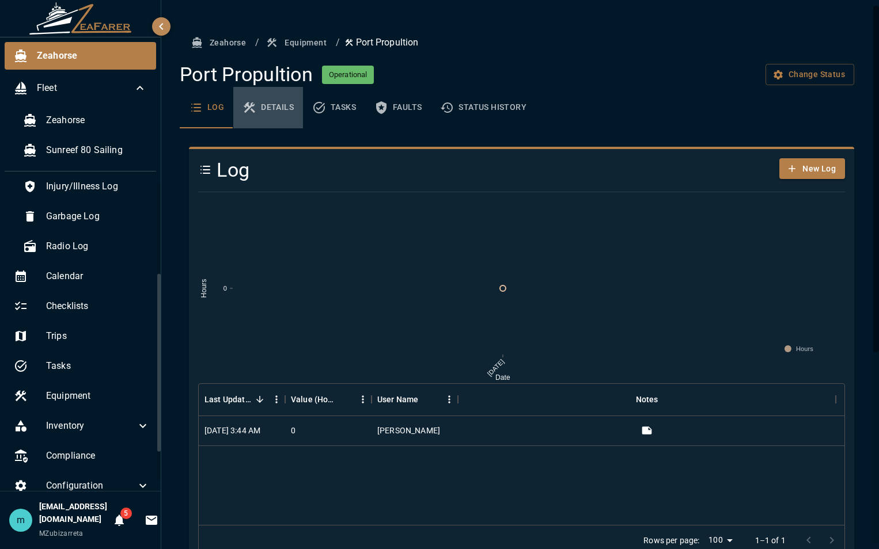
click at [277, 108] on button "Details" at bounding box center [268, 107] width 70 height 41
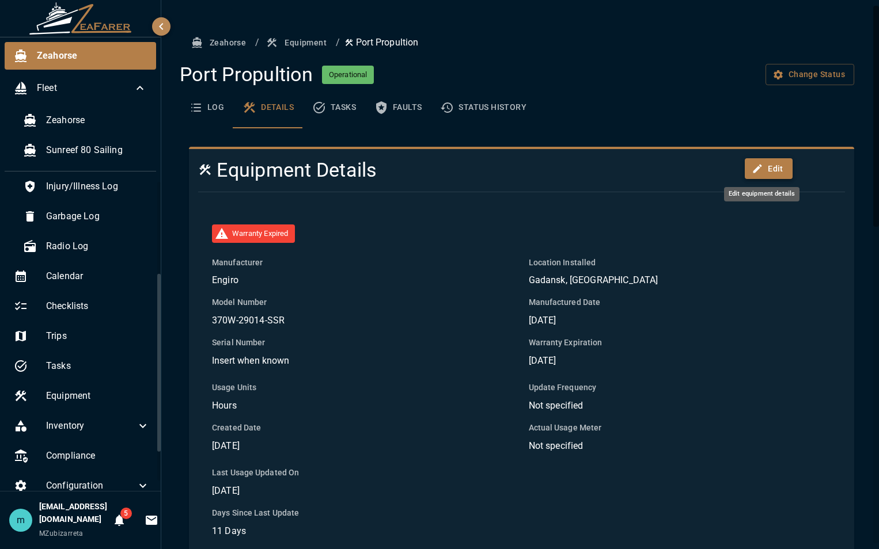
click at [767, 172] on button "Edit" at bounding box center [769, 168] width 48 height 21
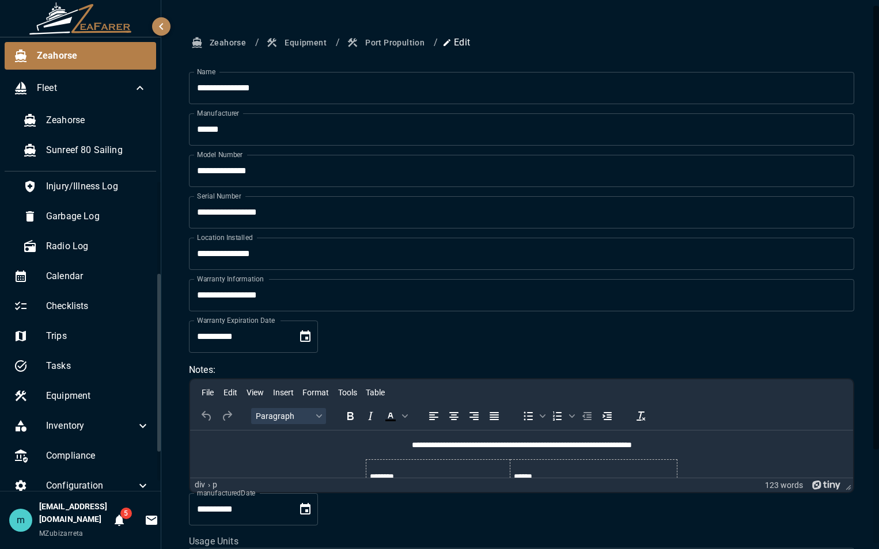
click at [282, 89] on input "**********" at bounding box center [521, 88] width 665 height 32
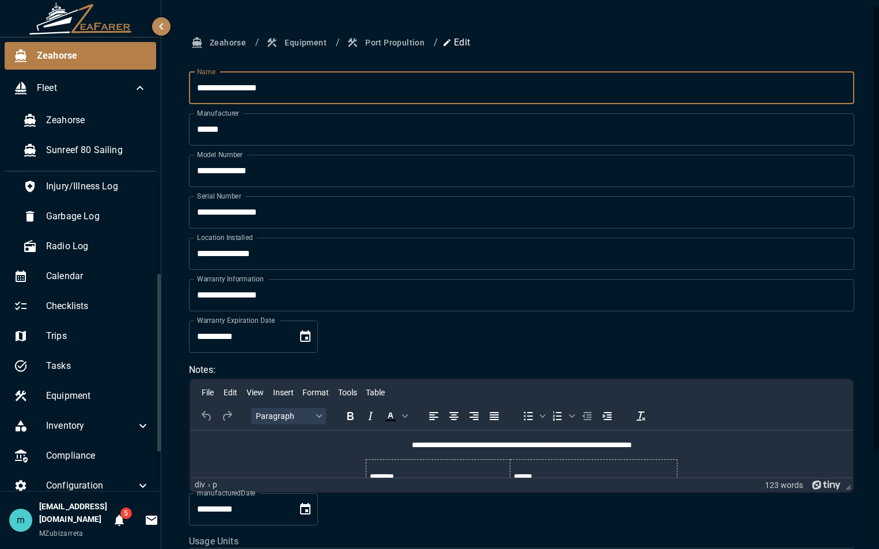
click at [278, 92] on input "**********" at bounding box center [521, 88] width 665 height 32
type input "**********"
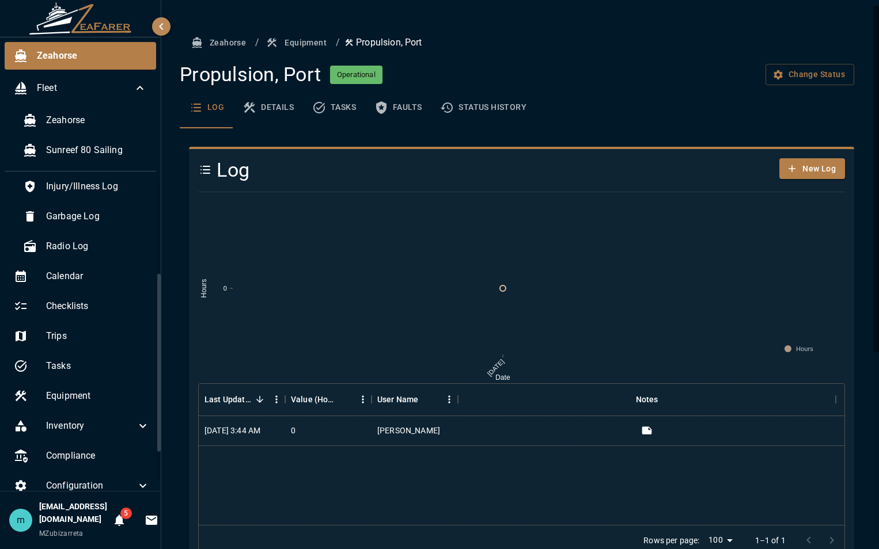
click at [302, 43] on button "Equipment" at bounding box center [297, 42] width 67 height 21
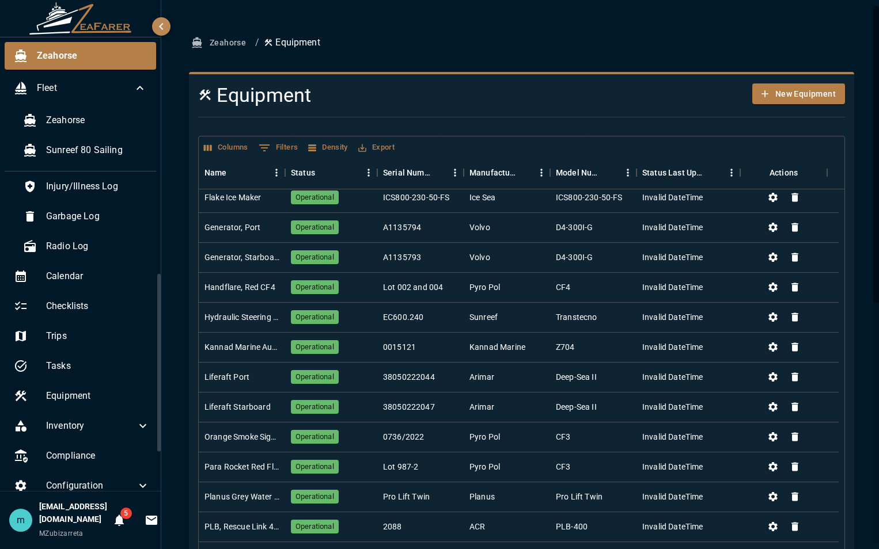
scroll to position [166, 0]
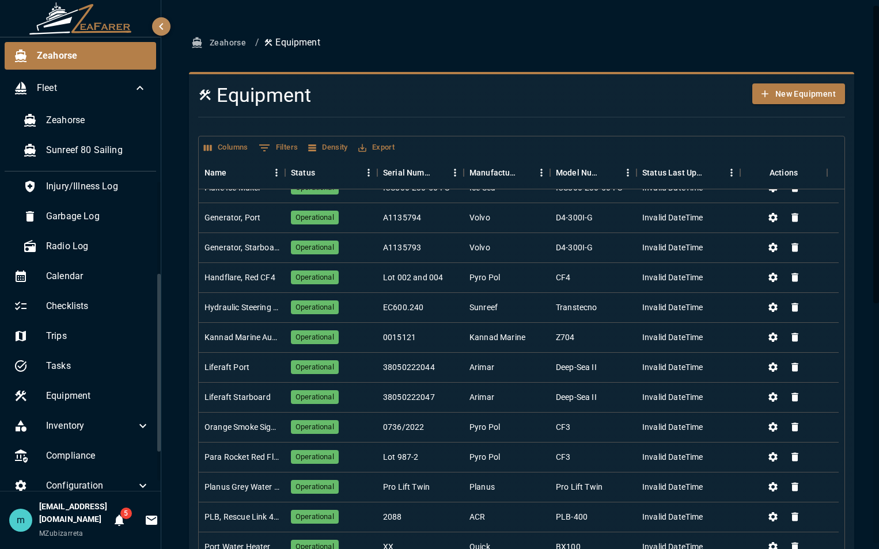
click at [864, 246] on div "Zeahorse / Equipment Equipment New Equipment Columns 0 Filters Density Export N…" at bounding box center [521, 496] width 720 height 992
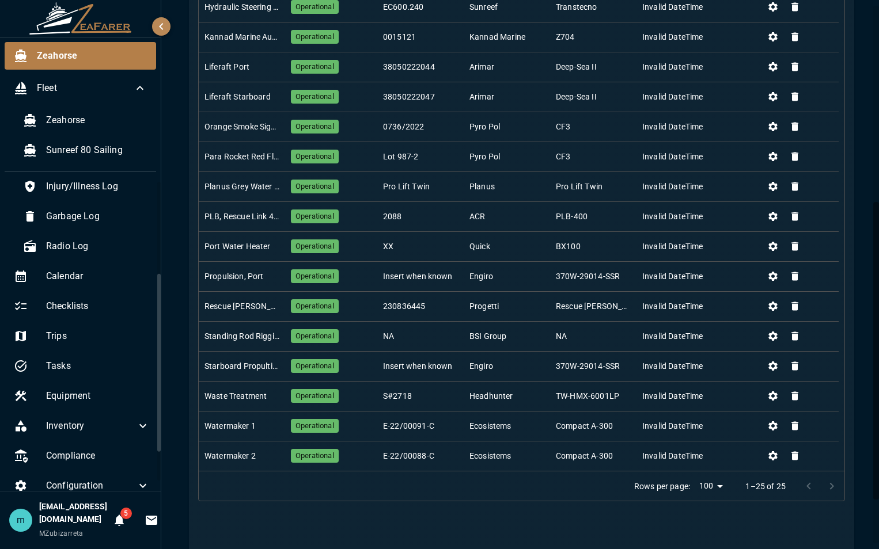
scroll to position [438, 0]
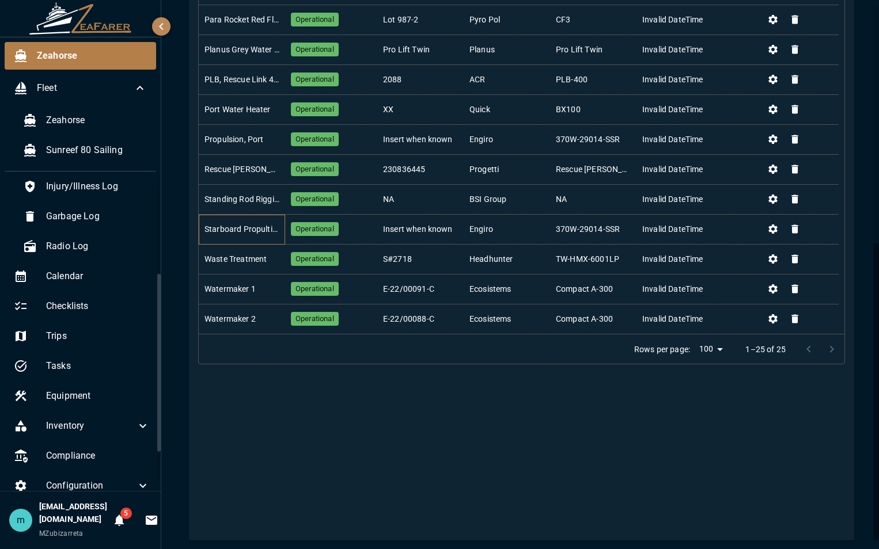
click at [268, 230] on div "Starboard Propultion" at bounding box center [241, 229] width 75 height 12
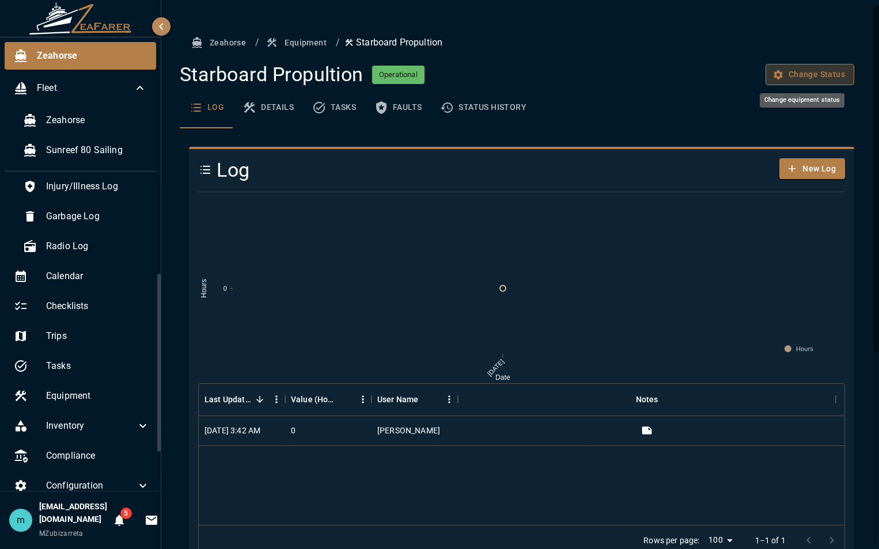
click at [807, 70] on button "Change Status" at bounding box center [809, 74] width 89 height 21
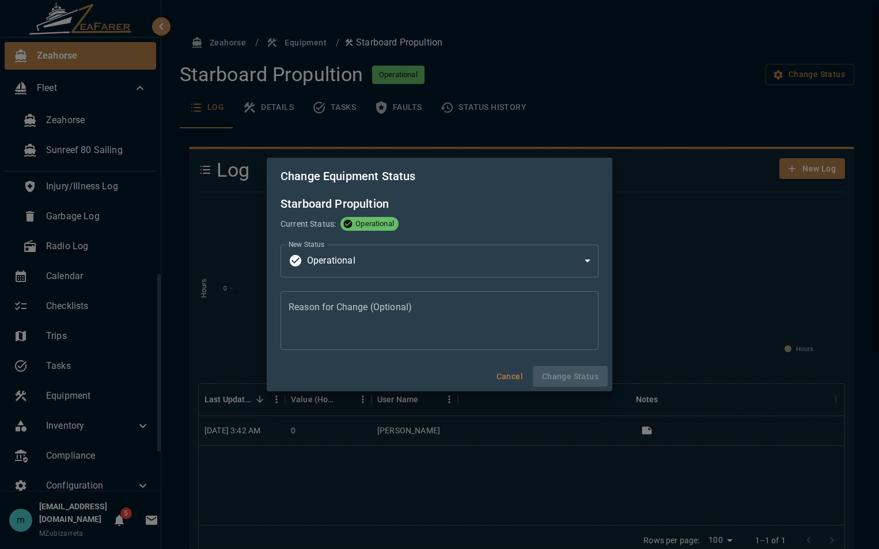
click at [625, 218] on div "Change Equipment Status Starboard Propultion Current Status: Operational New St…" at bounding box center [439, 274] width 879 height 549
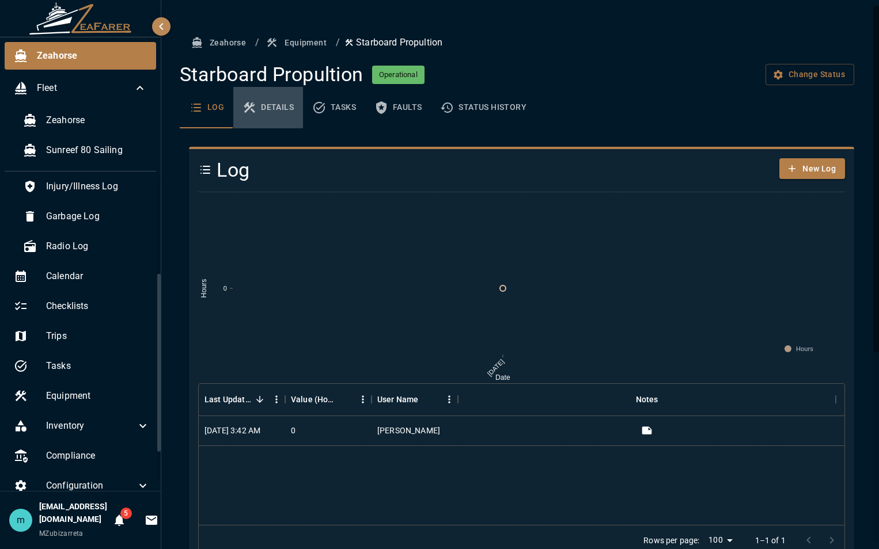
click at [270, 105] on button "Details" at bounding box center [268, 107] width 70 height 41
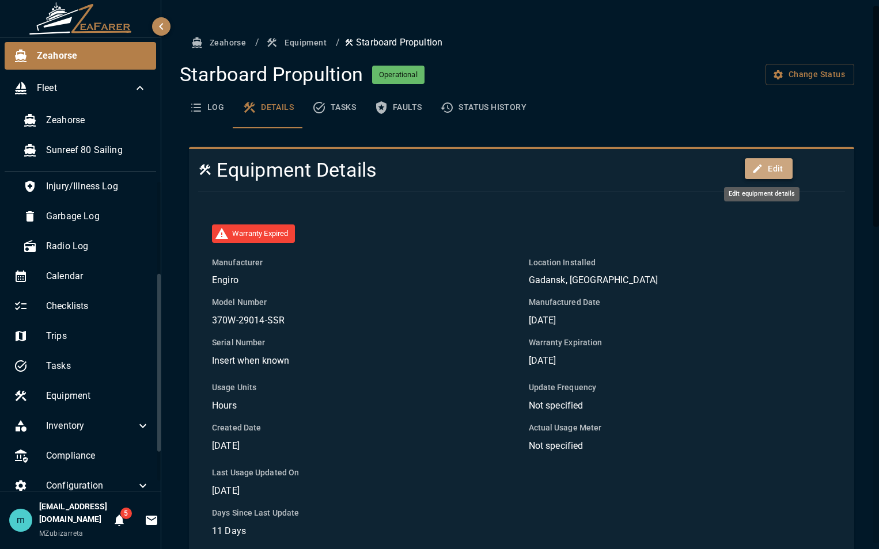
click at [758, 172] on button "Edit" at bounding box center [769, 168] width 48 height 21
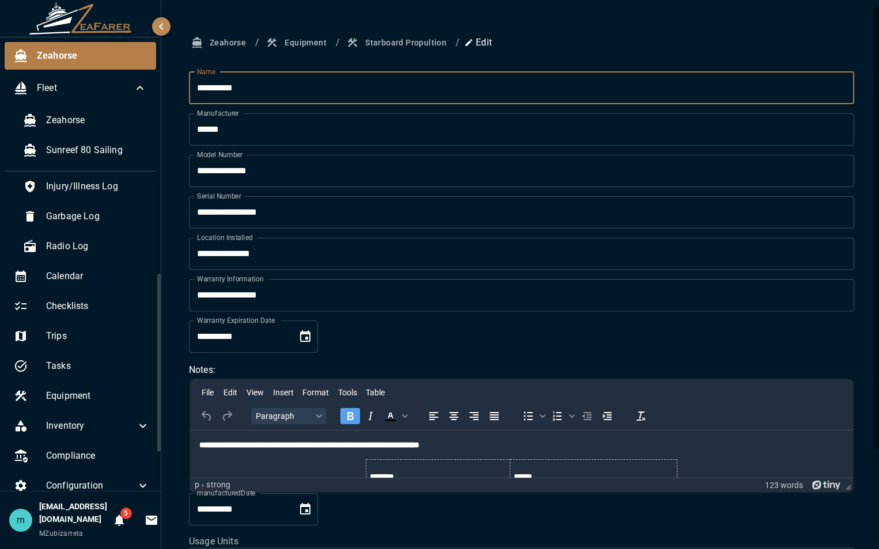
click at [278, 90] on input "**********" at bounding box center [521, 88] width 665 height 32
click at [318, 88] on input "**********" at bounding box center [521, 88] width 665 height 32
type input "**********"
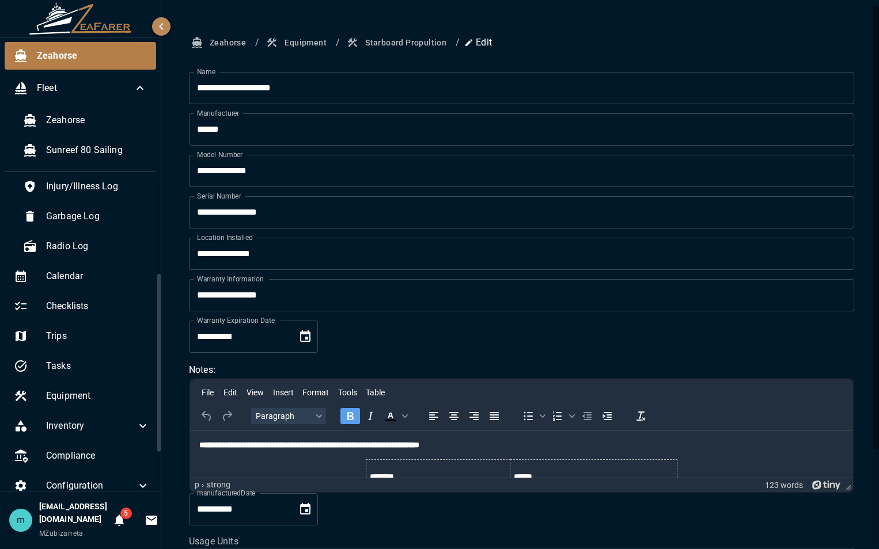
click at [458, 61] on div "**********" at bounding box center [521, 342] width 693 height 620
click at [308, 40] on button "Equipment" at bounding box center [297, 42] width 67 height 21
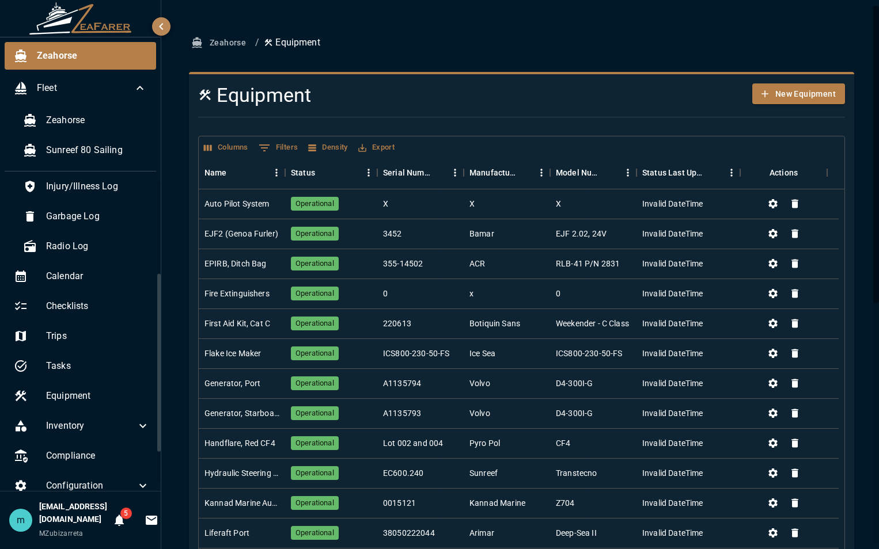
click at [848, 232] on div "Zeahorse / Equipment Equipment New Equipment Columns 0 Filters Density Export N…" at bounding box center [521, 505] width 693 height 946
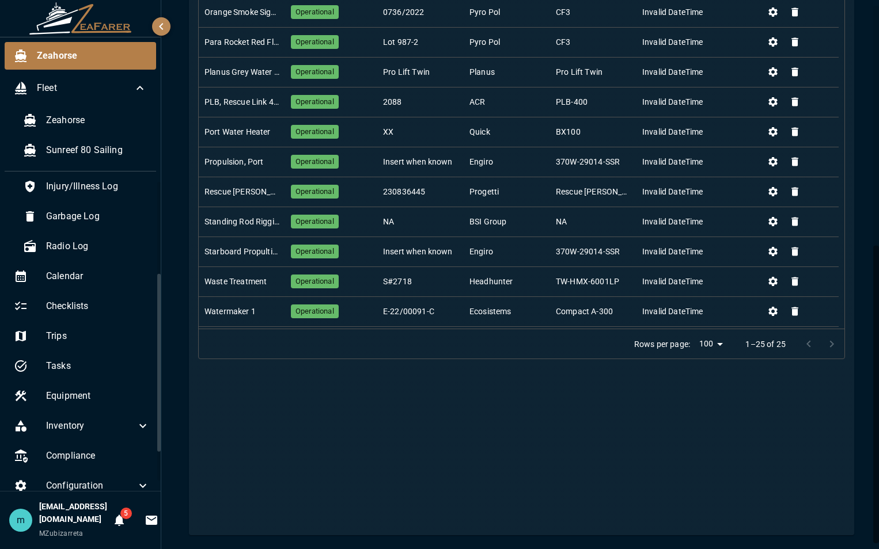
scroll to position [139, 0]
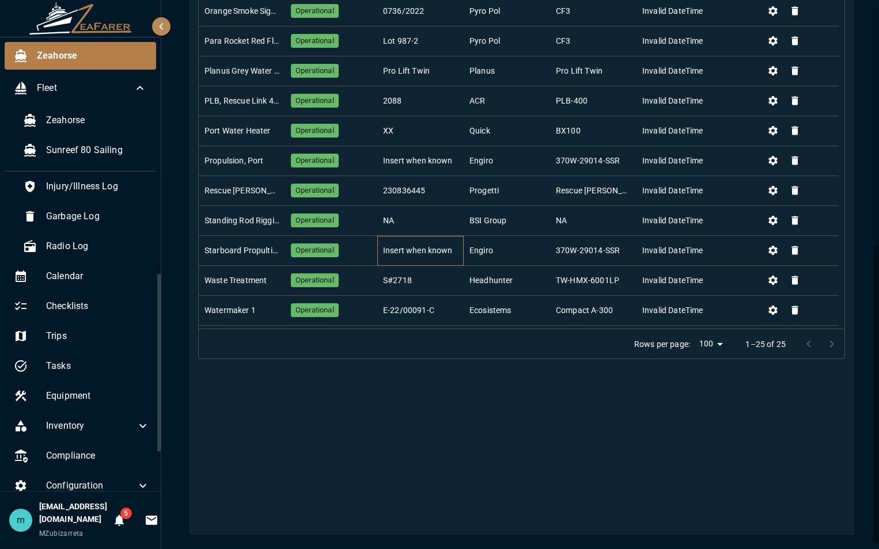
click at [411, 249] on div "Insert when known" at bounding box center [418, 251] width 70 height 12
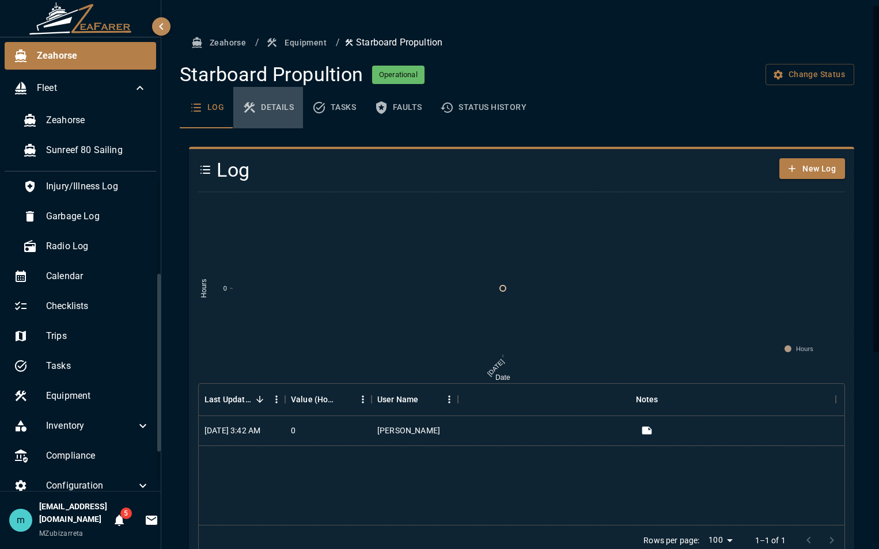
click at [279, 108] on button "Details" at bounding box center [268, 107] width 70 height 41
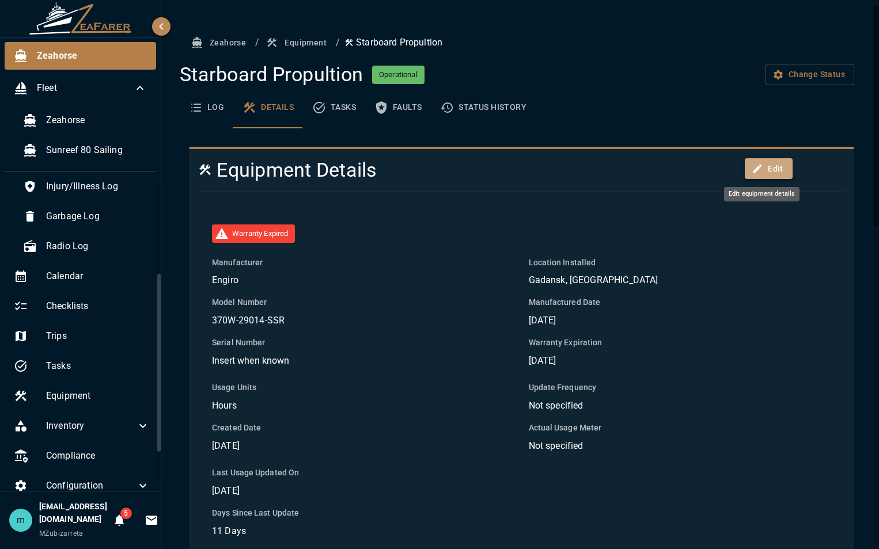
click at [765, 169] on button "Edit" at bounding box center [769, 168] width 48 height 21
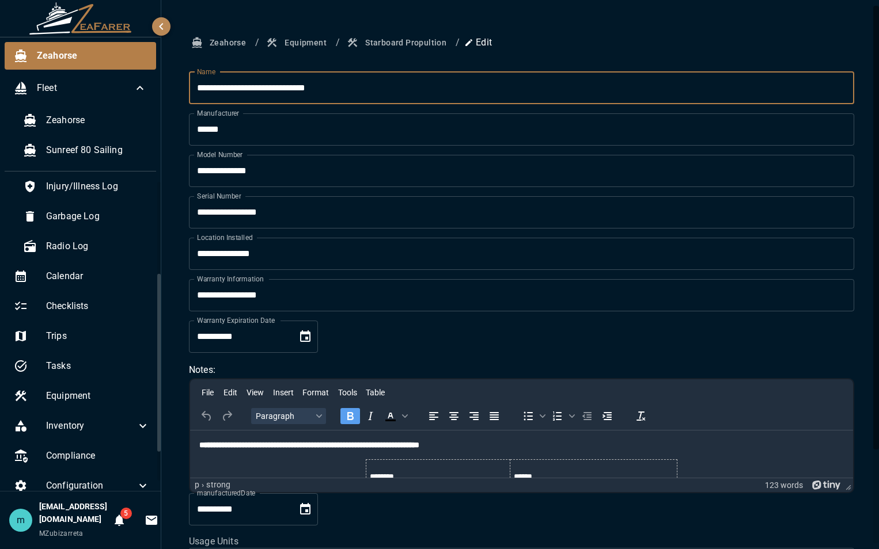
click at [243, 86] on input "**********" at bounding box center [521, 88] width 665 height 32
type input "**********"
click at [340, 211] on input "**********" at bounding box center [521, 212] width 665 height 32
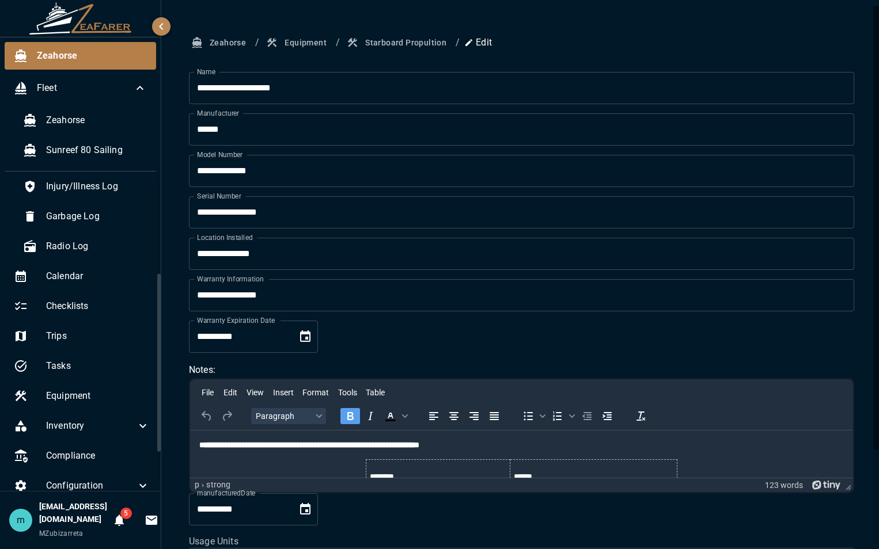
click at [862, 294] on div "**********" at bounding box center [521, 333] width 720 height 666
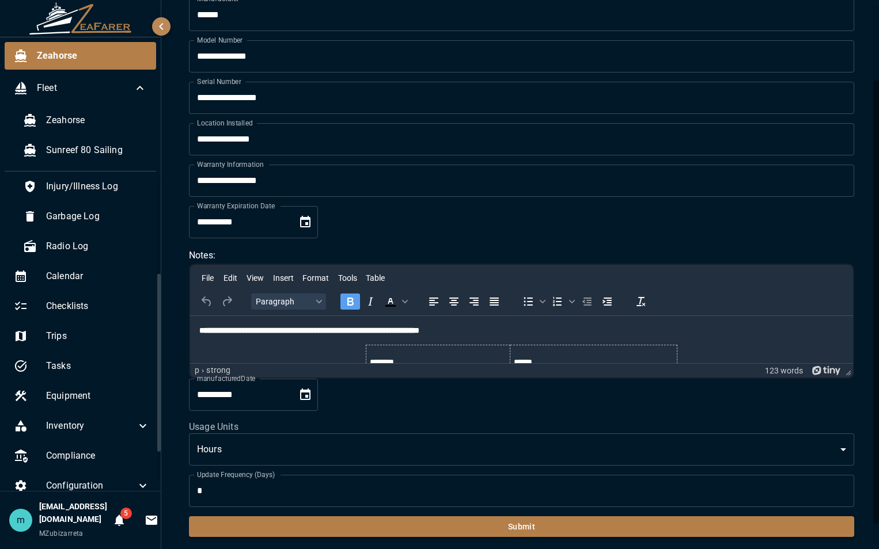
scroll to position [116, 0]
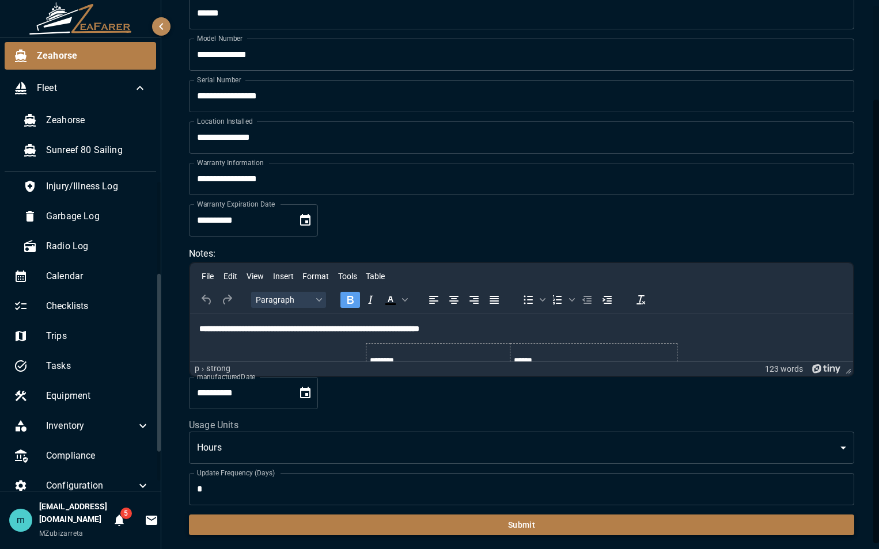
click at [652, 532] on button "Submit" at bounding box center [521, 525] width 665 height 21
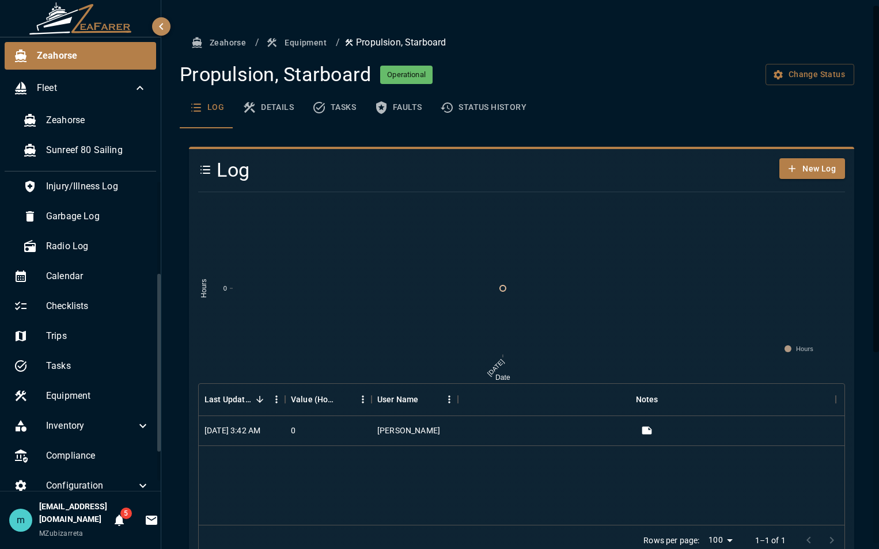
click at [314, 39] on button "Equipment" at bounding box center [297, 42] width 67 height 21
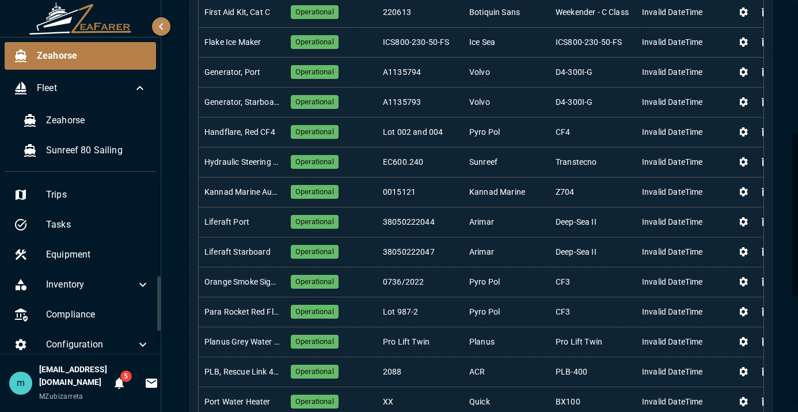
scroll to position [302, 0]
drag, startPoint x: 160, startPoint y: 279, endPoint x: 156, endPoint y: 322, distance: 43.3
click at [156, 322] on div "Logbook Faults Daily Log Trip Log Navigation Log Injury/Illness Log Garbage Log…" at bounding box center [80, 267] width 161 height 173
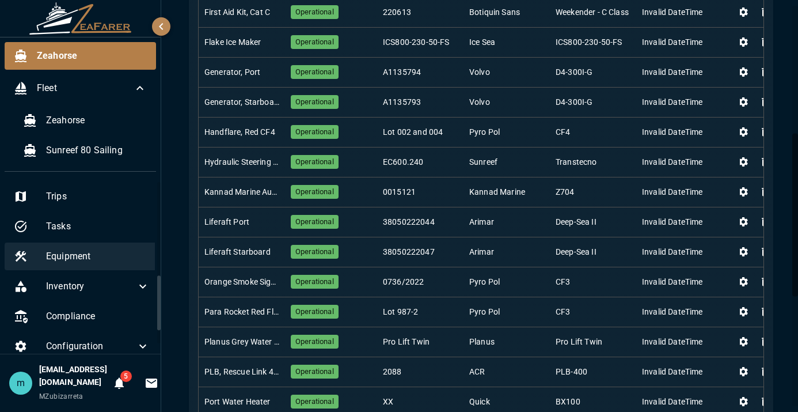
click at [88, 260] on span "Equipment" at bounding box center [98, 256] width 104 height 14
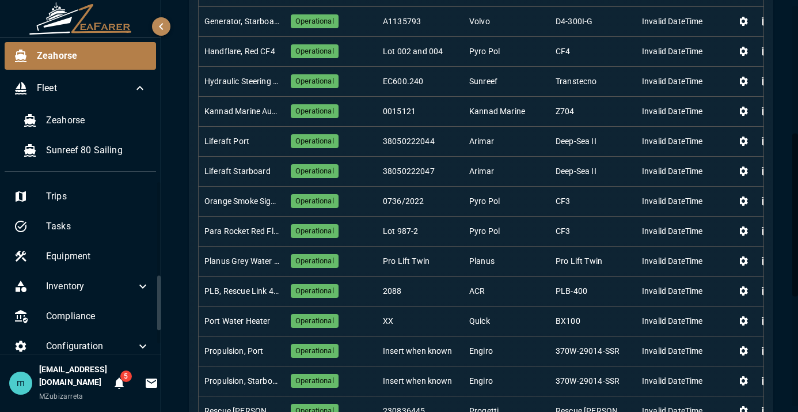
scroll to position [0, 0]
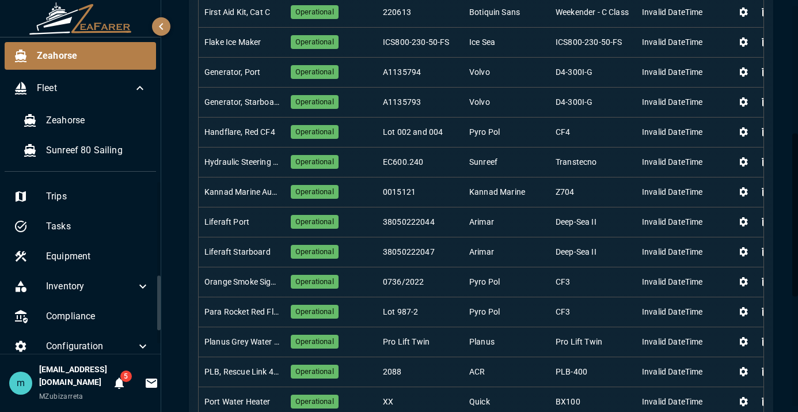
click at [787, 129] on div "Zeahorse / Equipment Equipment New Equipment Columns 0 Filters Density Export N…" at bounding box center [481, 179] width 640 height 1003
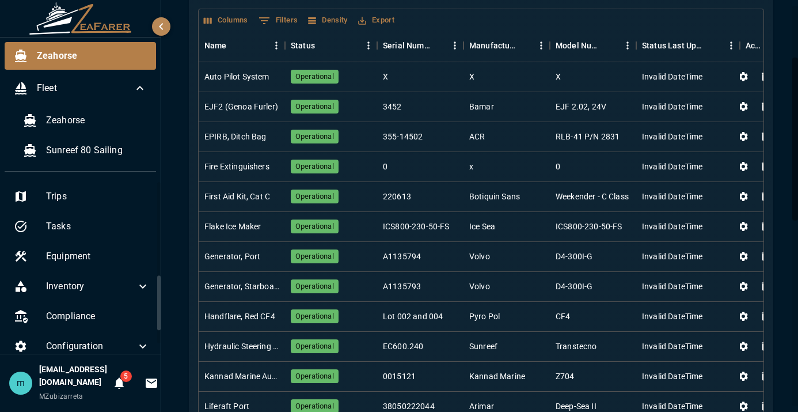
scroll to position [115, 0]
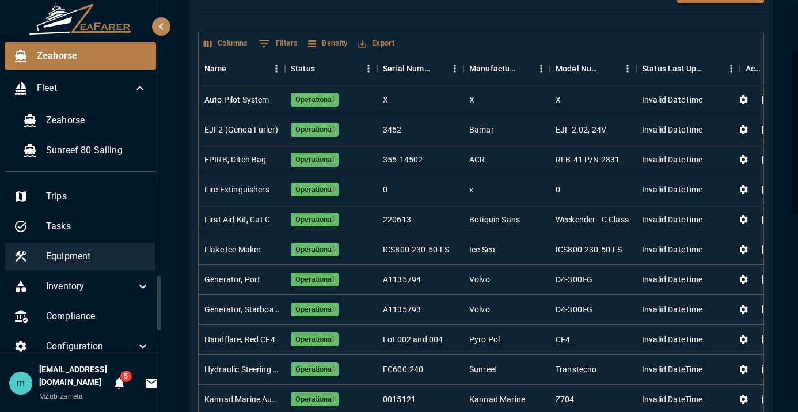
click at [70, 256] on span "Equipment" at bounding box center [98, 256] width 104 height 14
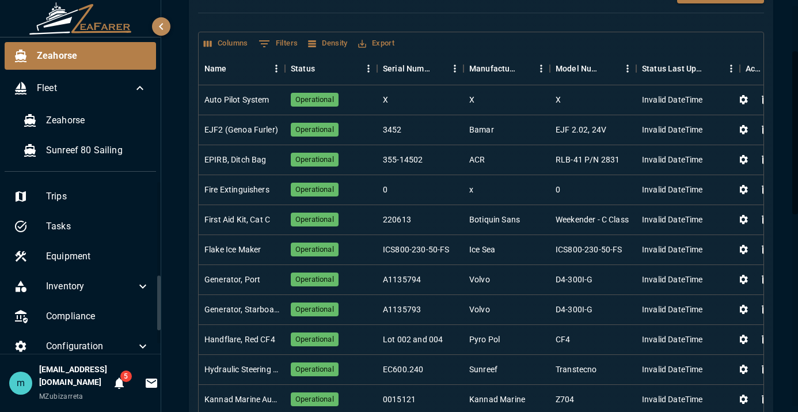
click at [790, 190] on div "Zeahorse / Equipment Equipment New Equipment Columns 0 Filters Density Export N…" at bounding box center [481, 386] width 640 height 1003
click at [786, 192] on div "Zeahorse / Equipment Equipment New Equipment Columns 0 Filters Density Export N…" at bounding box center [481, 386] width 640 height 1003
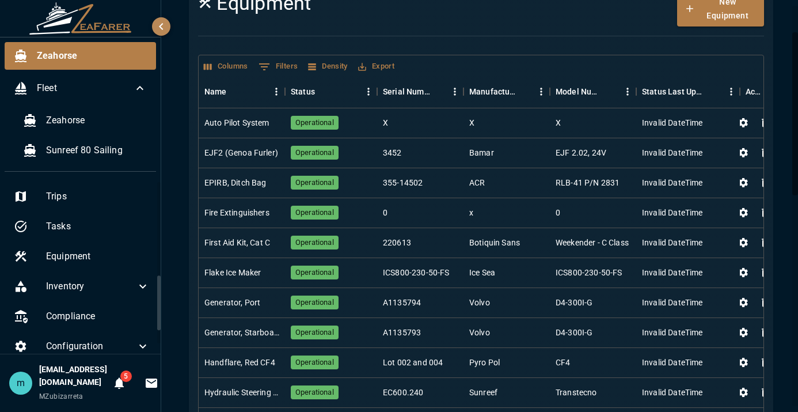
scroll to position [0, 0]
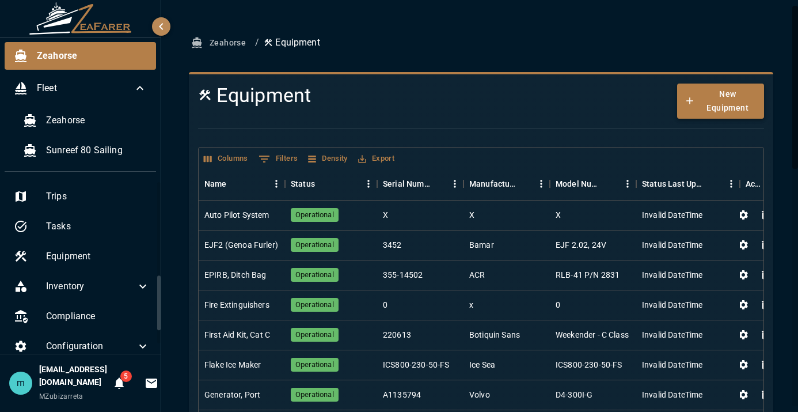
click at [726, 97] on button "New Equipment" at bounding box center [720, 101] width 86 height 35
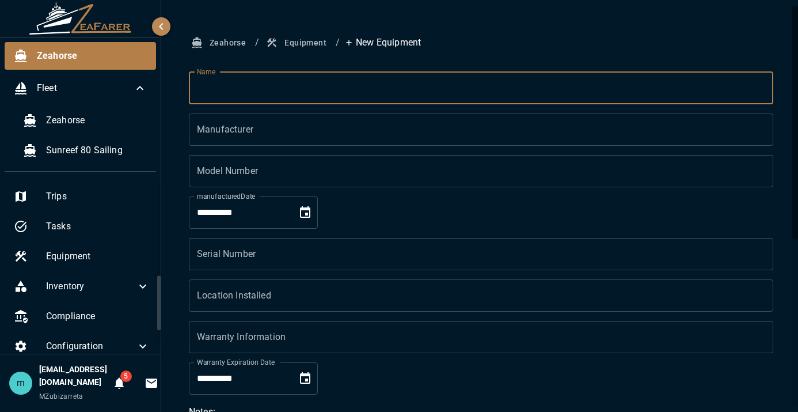
click at [514, 92] on input "Name" at bounding box center [481, 88] width 585 height 32
type input "**********"
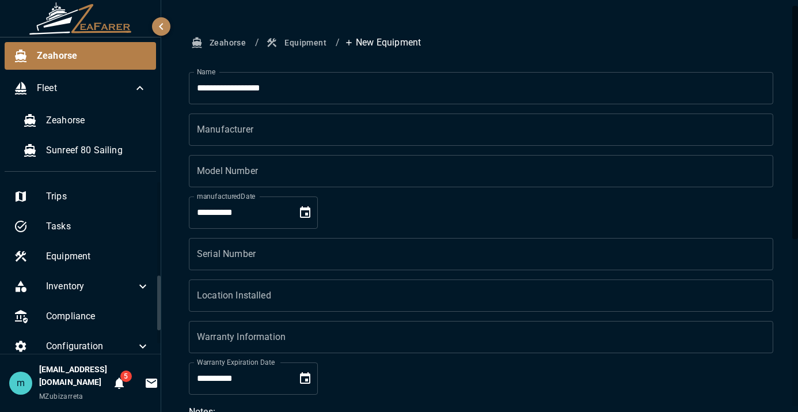
click at [781, 222] on div "**********" at bounding box center [481, 353] width 640 height 707
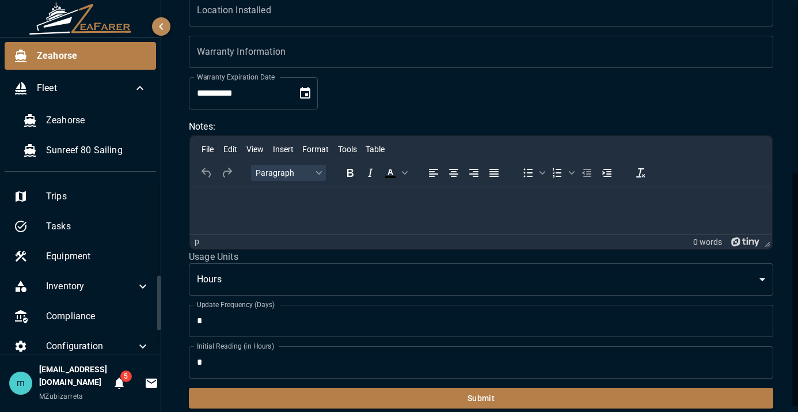
scroll to position [295, 0]
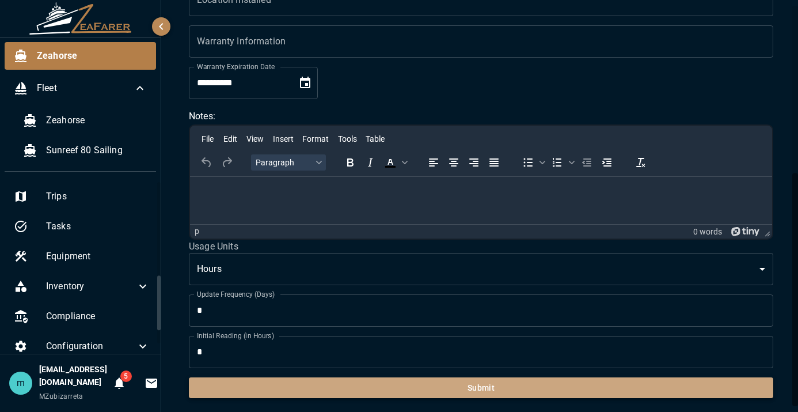
click at [562, 392] on button "Submit" at bounding box center [481, 387] width 585 height 21
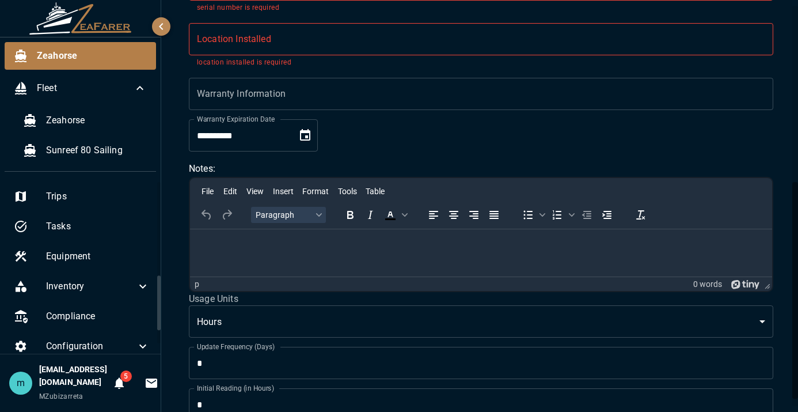
scroll to position [335, 0]
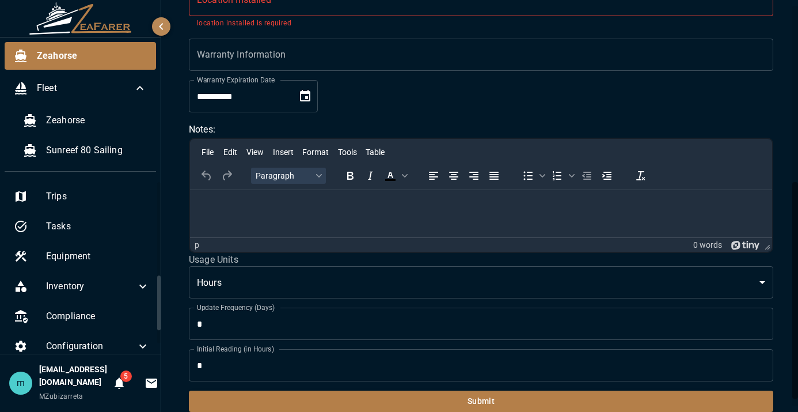
click at [777, 143] on div "**********" at bounding box center [481, 55] width 612 height 714
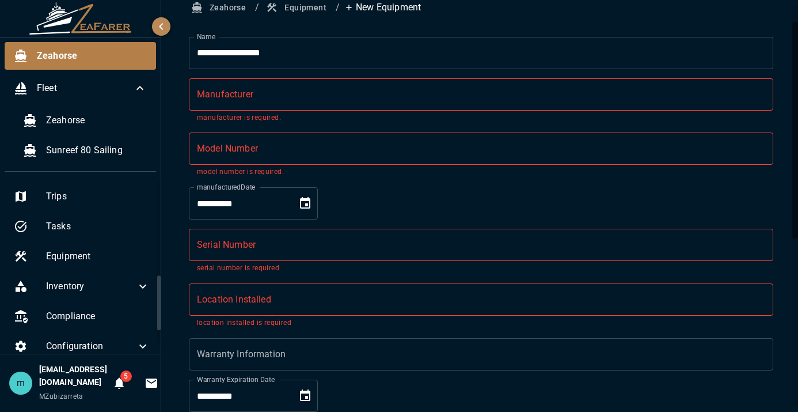
scroll to position [0, 0]
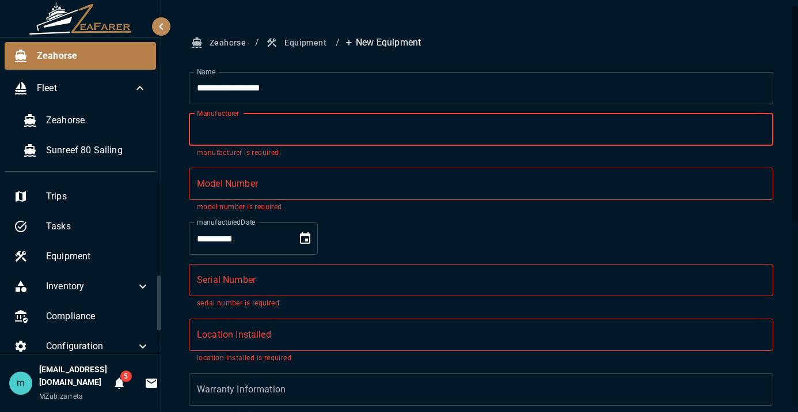
click at [556, 136] on input "Manufacturer" at bounding box center [481, 129] width 585 height 32
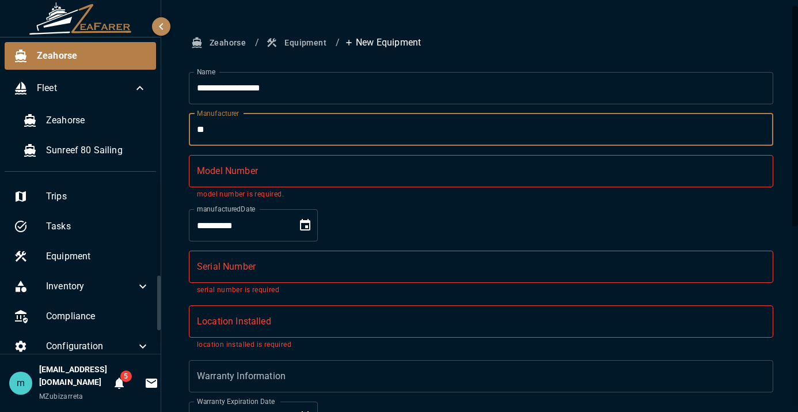
type input "**"
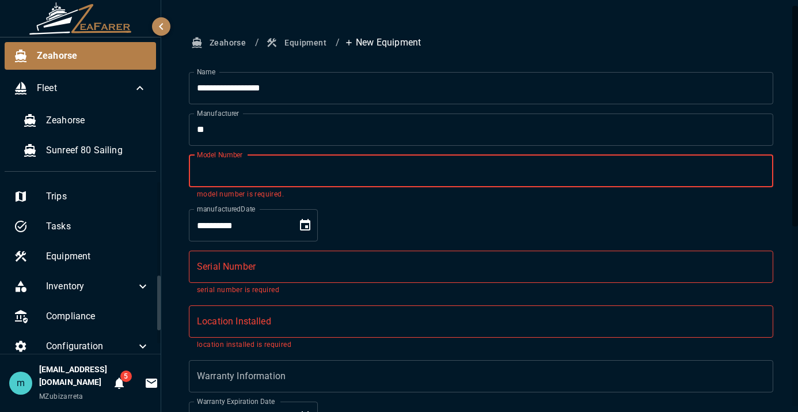
click at [403, 169] on input "Model Number" at bounding box center [481, 171] width 585 height 32
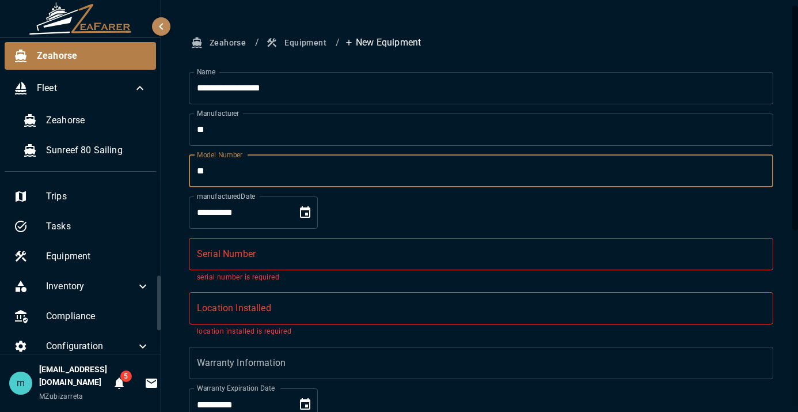
type input "**"
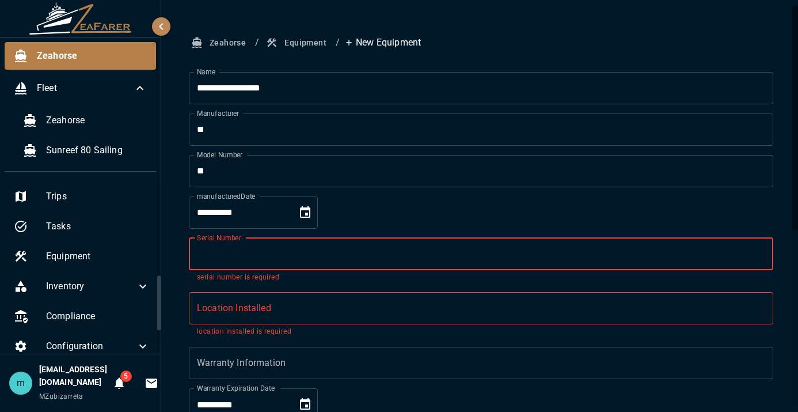
click at [312, 253] on input "Serial Number" at bounding box center [481, 254] width 585 height 32
type input "*"
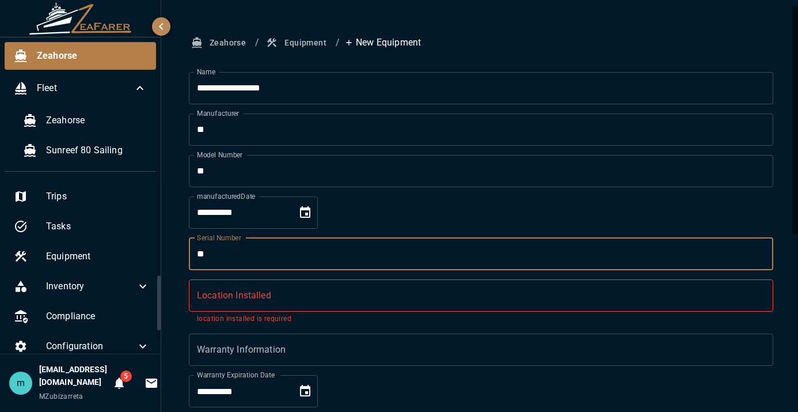
type input "**"
click at [263, 300] on input "Location Installed" at bounding box center [481, 295] width 585 height 32
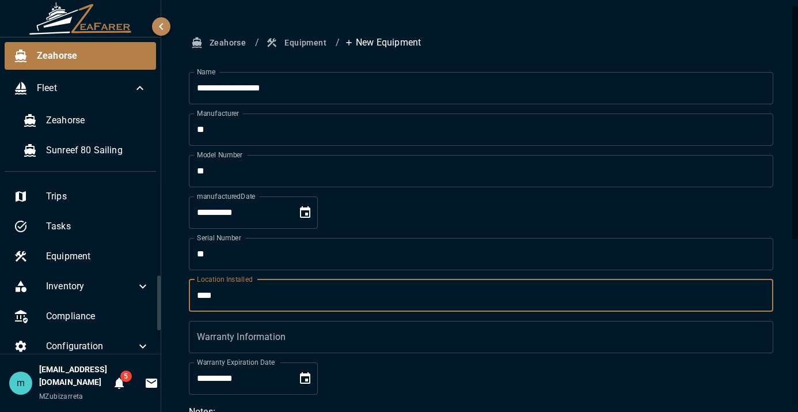
click at [520, 302] on input "****" at bounding box center [481, 295] width 585 height 32
click at [463, 291] on input "****" at bounding box center [481, 295] width 585 height 32
type input "********"
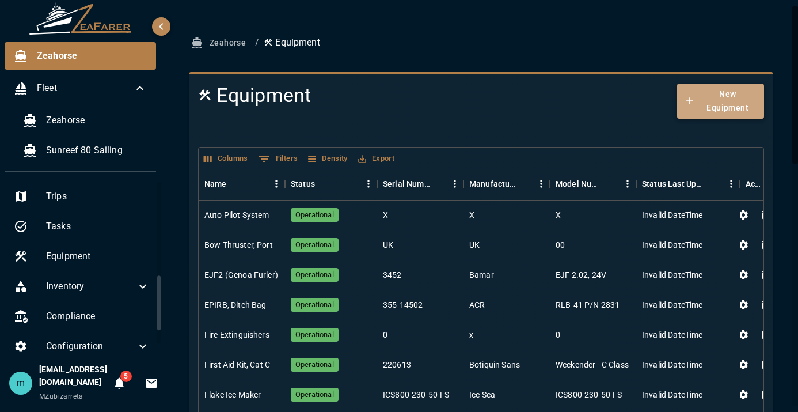
click at [691, 108] on button "New Equipment" at bounding box center [720, 101] width 86 height 35
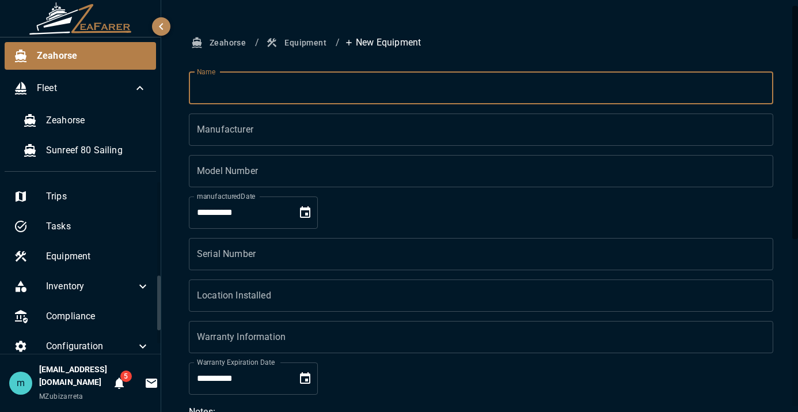
click at [334, 94] on input "Name" at bounding box center [481, 88] width 585 height 32
click at [290, 88] on input "**********" at bounding box center [481, 88] width 585 height 32
type input "**********"
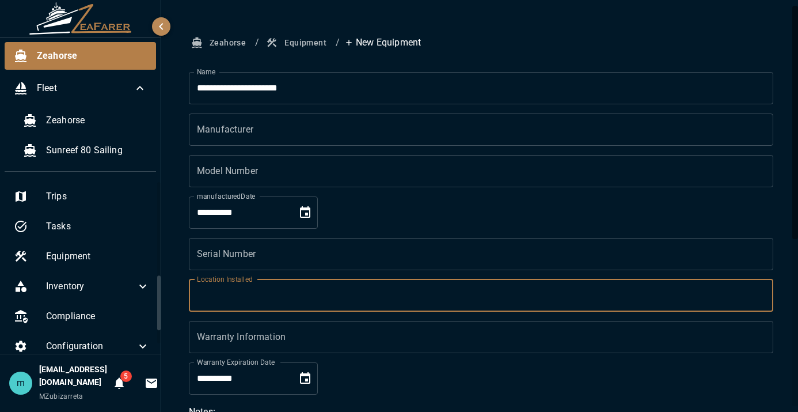
click at [267, 291] on input "Location Installed" at bounding box center [481, 295] width 585 height 32
type input "**********"
click at [253, 259] on input "Serial Number" at bounding box center [481, 254] width 585 height 32
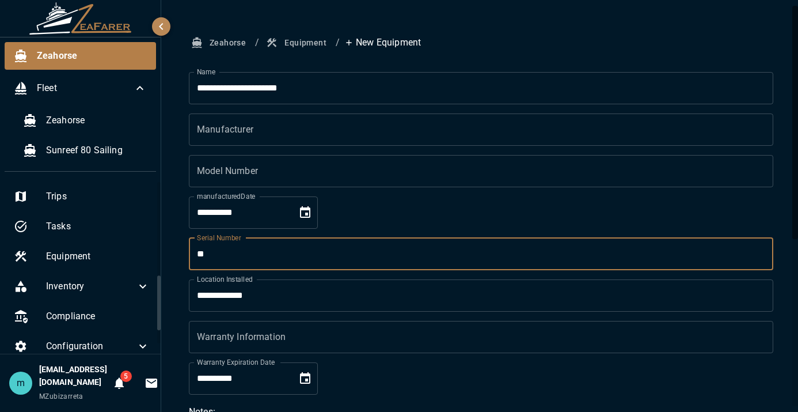
type input "**"
click at [244, 180] on input "Model Number" at bounding box center [481, 171] width 585 height 32
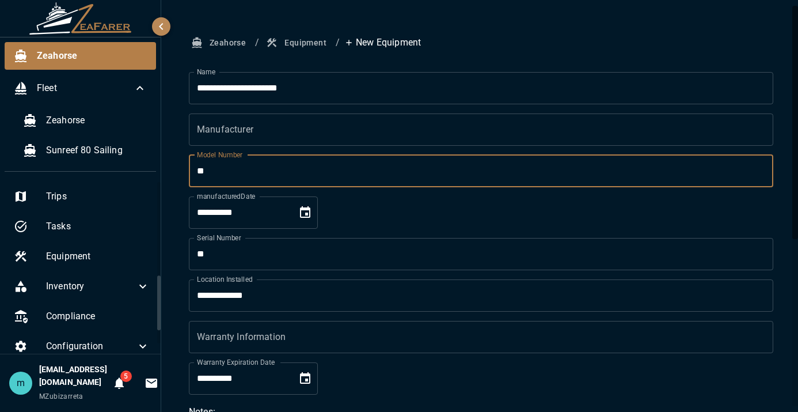
type input "**"
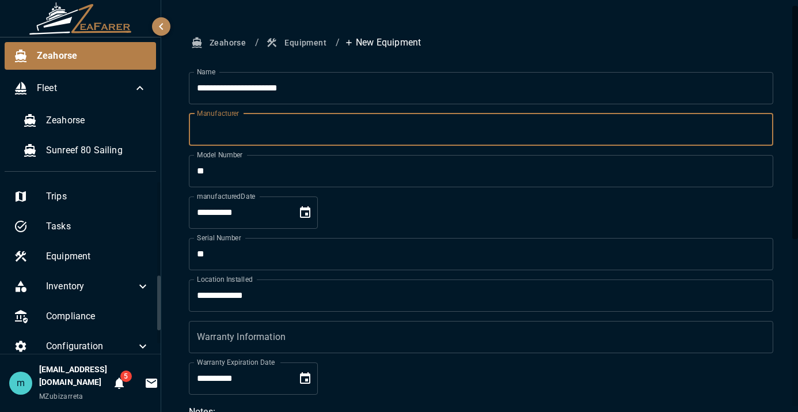
click at [230, 131] on input "Manufacturer" at bounding box center [481, 129] width 585 height 32
type input "**"
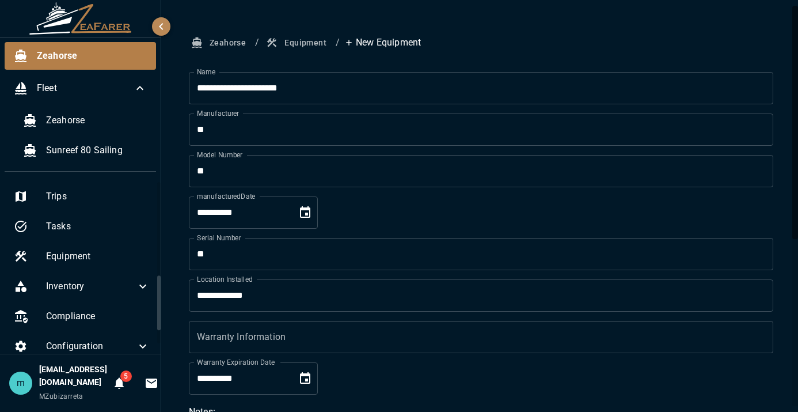
click at [784, 297] on div "**********" at bounding box center [481, 353] width 640 height 707
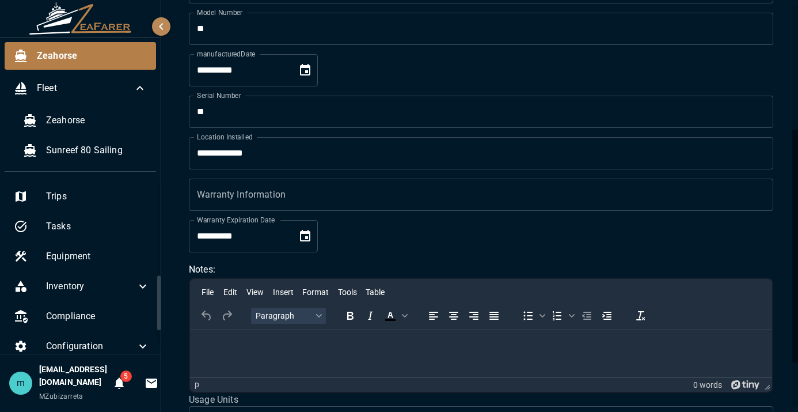
scroll to position [295, 0]
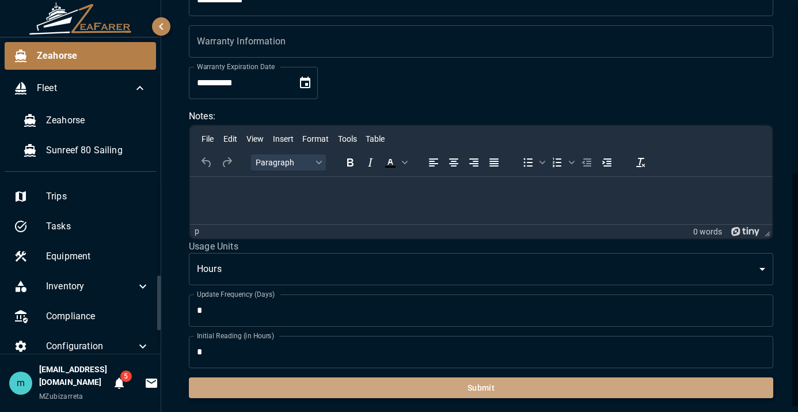
click at [593, 390] on button "Submit" at bounding box center [481, 387] width 585 height 21
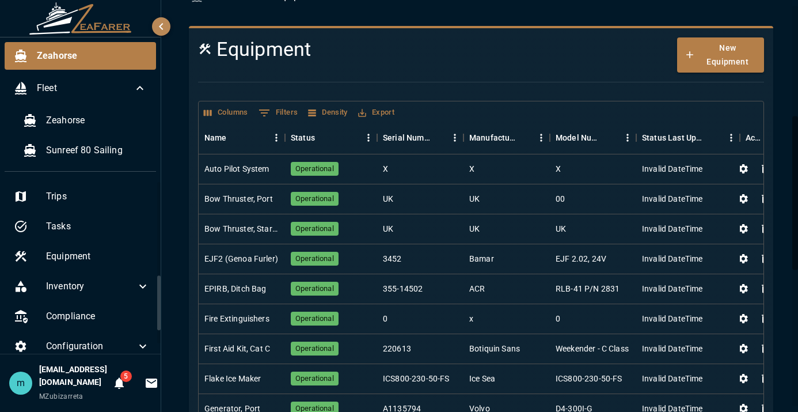
scroll to position [295, 0]
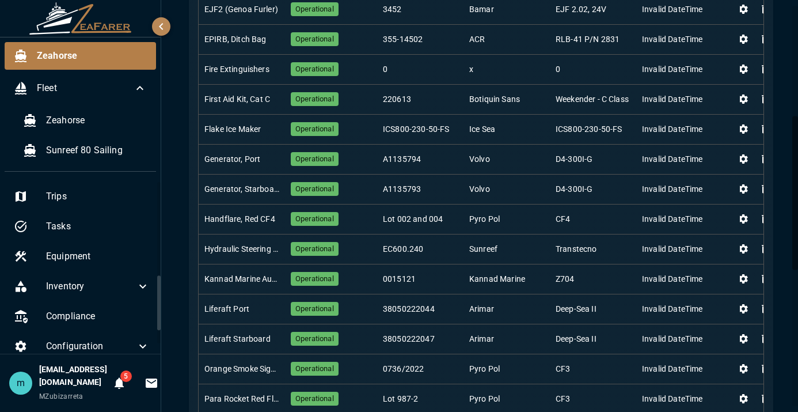
click at [777, 286] on div "Zeahorse / Equipment Equipment New Equipment Columns 0 Filters Density Export N…" at bounding box center [481, 245] width 612 height 1017
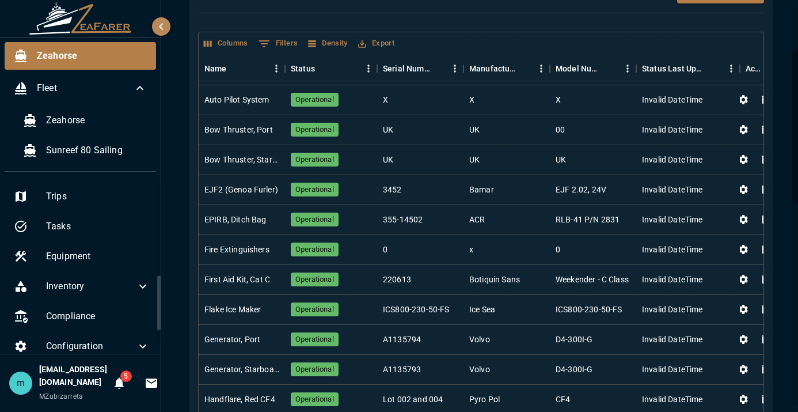
scroll to position [138, 0]
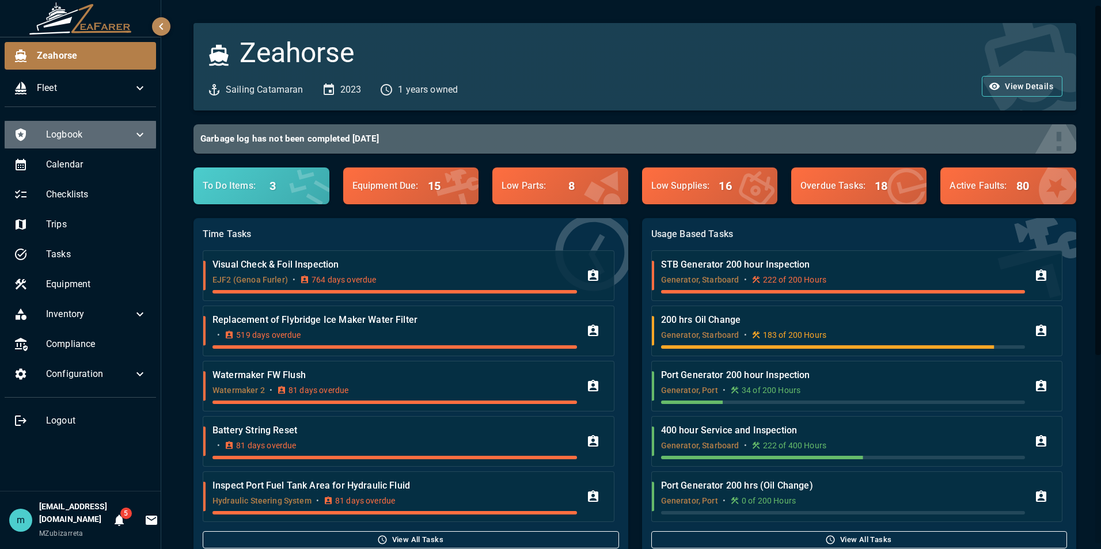
click at [107, 142] on div "Logbook" at bounding box center [80, 135] width 151 height 28
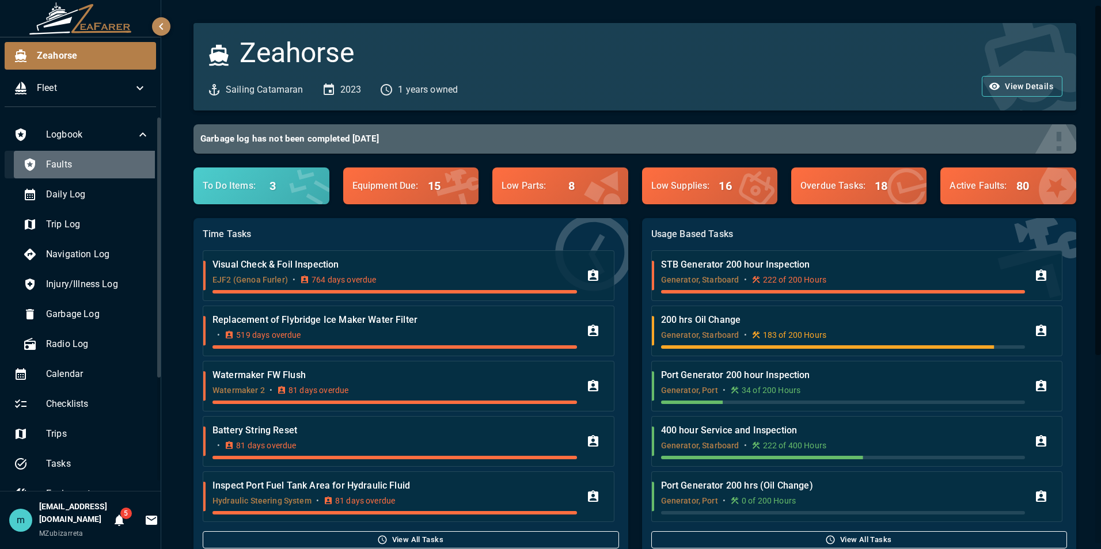
click at [116, 161] on span "Faults" at bounding box center [98, 165] width 104 height 14
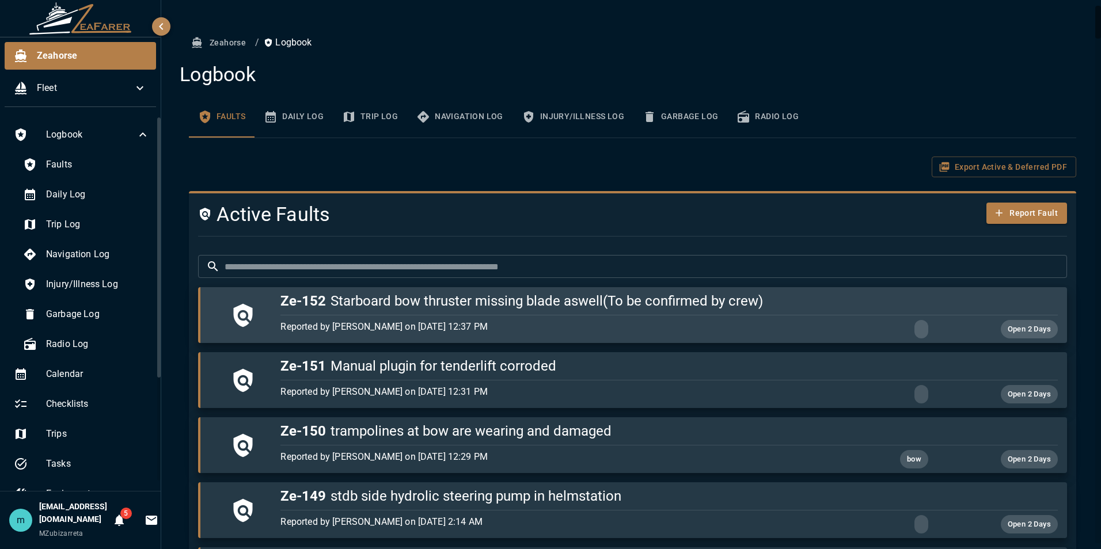
click at [567, 300] on h5 "Ze-152 Starboard bow thruster missing blade aswell(To be confirmed by crew)" at bounding box center [668, 301] width 777 height 18
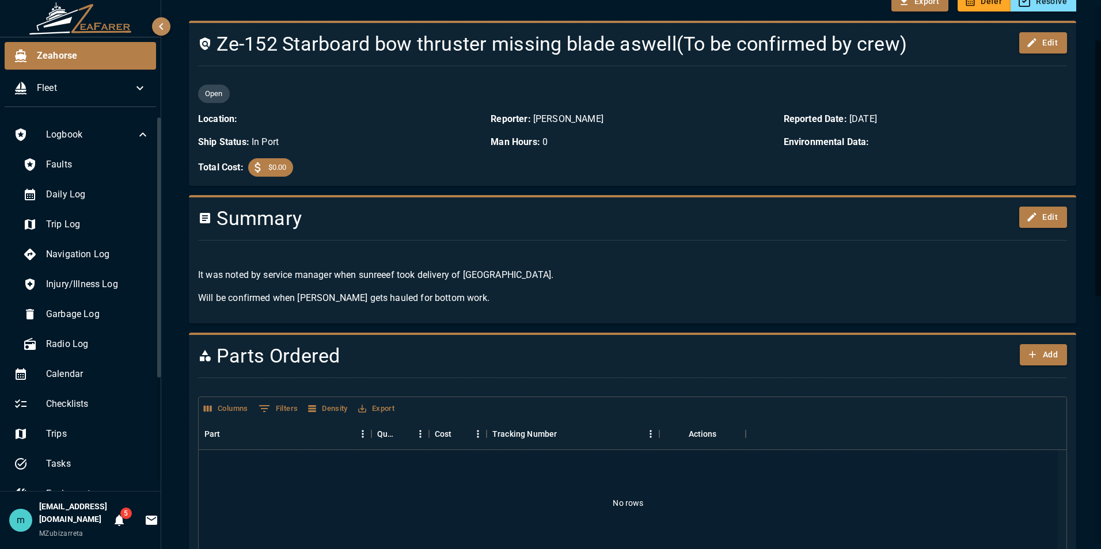
scroll to position [74, 0]
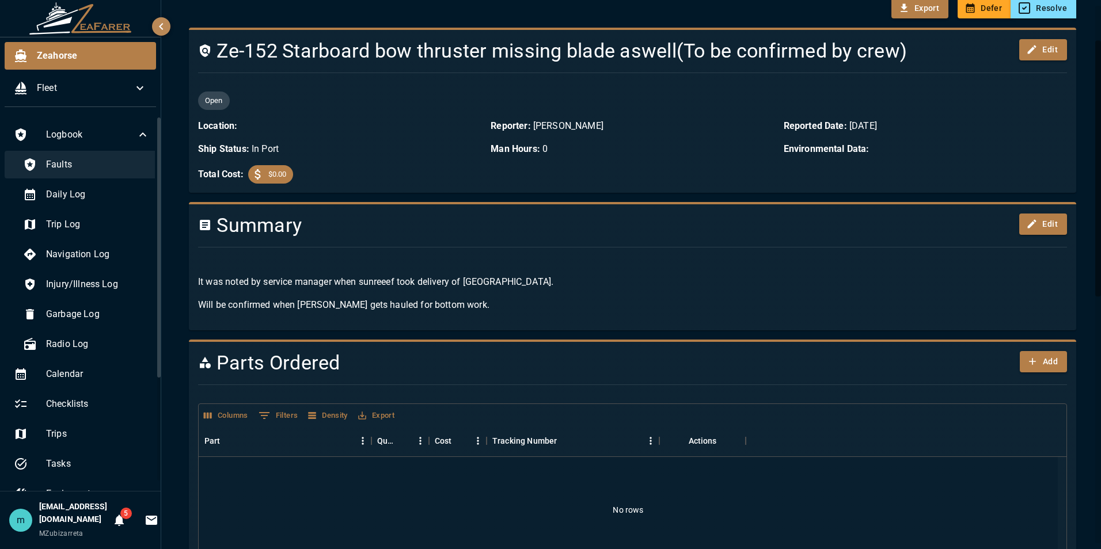
click at [103, 165] on span "Faults" at bounding box center [98, 165] width 104 height 14
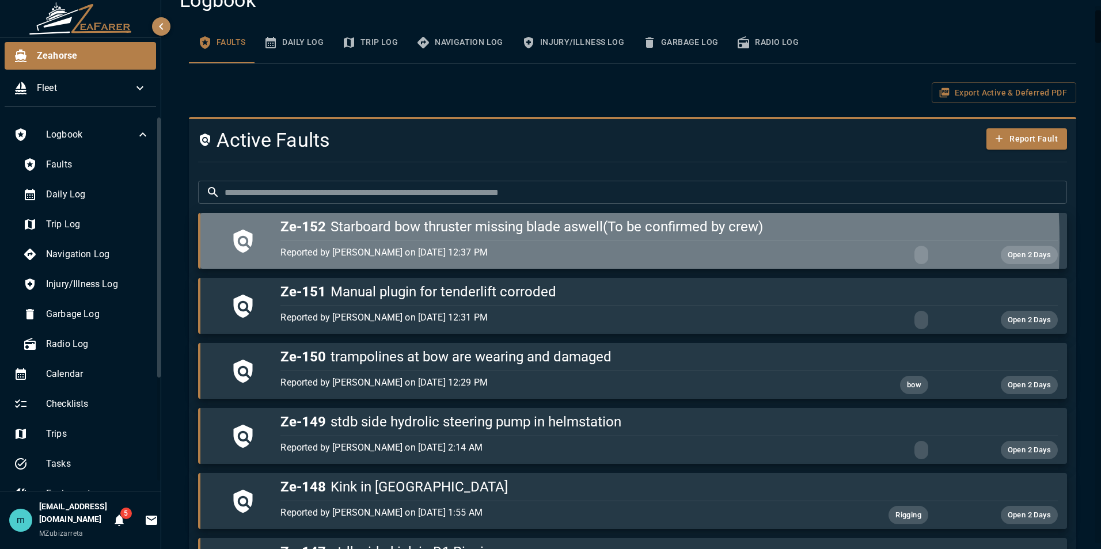
click at [441, 242] on div "Reported by Anrich Nothnagel on 9/2/2025, 12:37 PM Open 2 Days" at bounding box center [666, 252] width 781 height 23
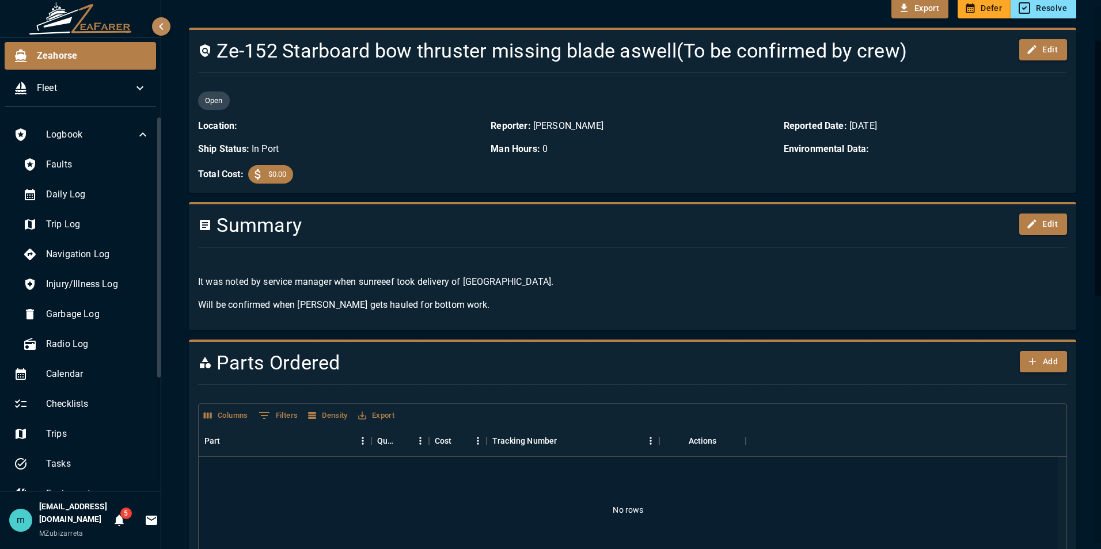
click at [1075, 284] on div "Zeahorse / Logbook / Starboard bow thruster missing blade aswell(To be confirme…" at bounding box center [632, 511] width 915 height 1107
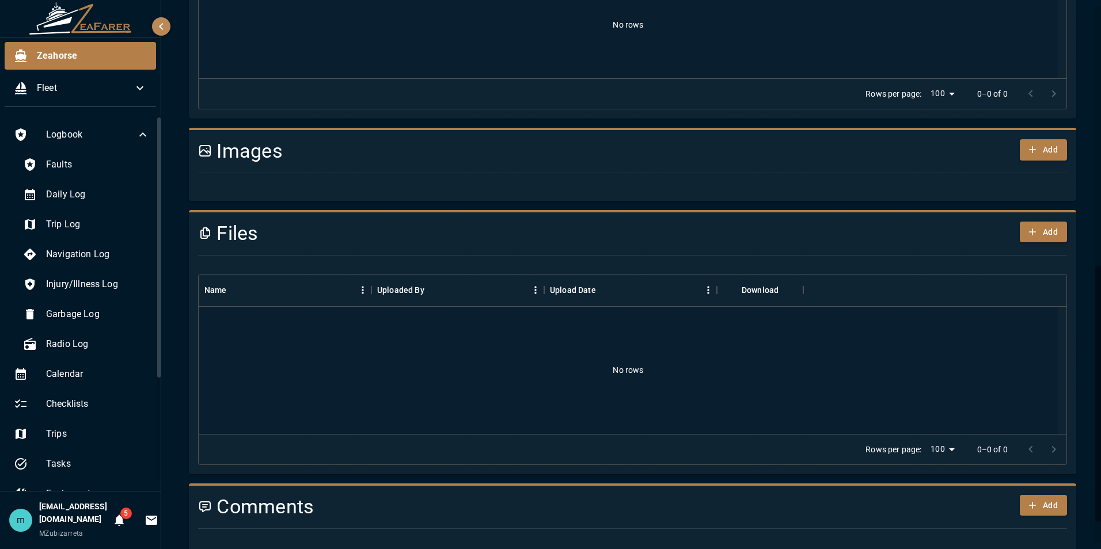
scroll to position [558, 0]
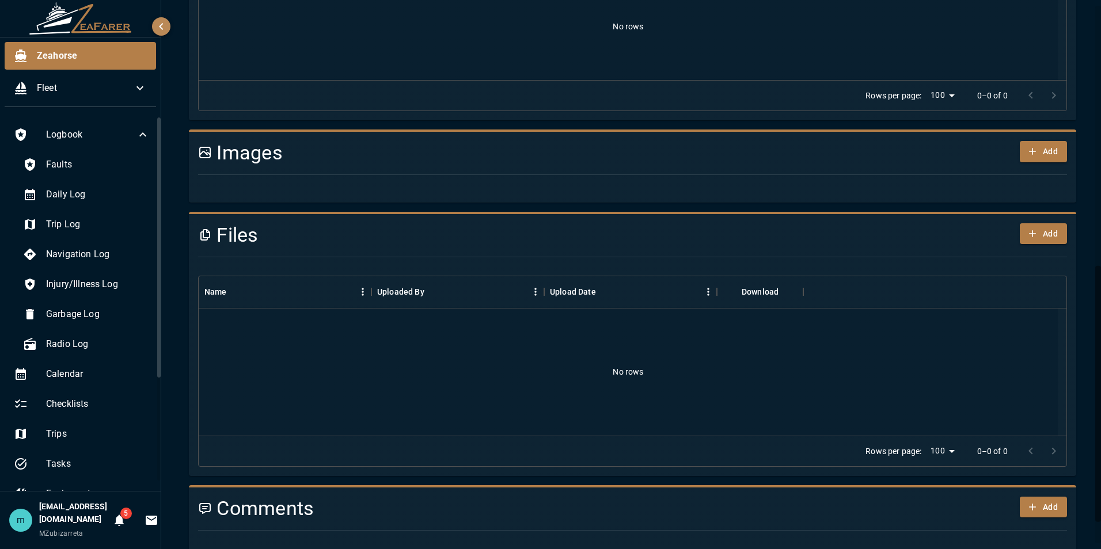
click at [1087, 302] on div "Zeahorse / Logbook / Starboard bow thruster missing blade aswell(To be confirme…" at bounding box center [632, 19] width 943 height 1154
